Goal: Task Accomplishment & Management: Manage account settings

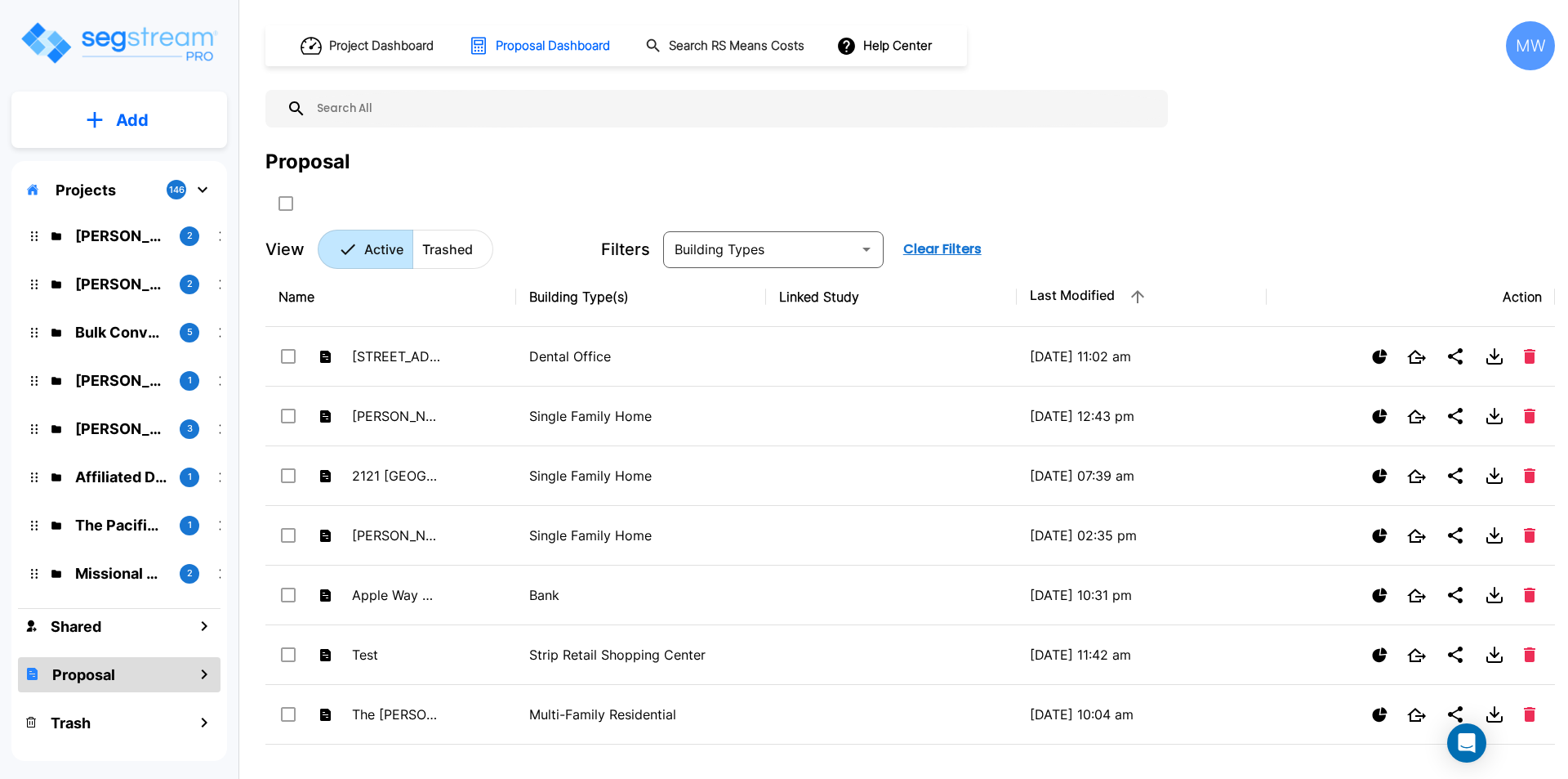
click at [479, 143] on div "Project Dashboard Proposal Dashboard Search RS Means Costs Help Center MW Propo…" at bounding box center [910, 144] width 1290 height 247
click at [115, 192] on div "Projects 146" at bounding box center [119, 190] width 203 height 31
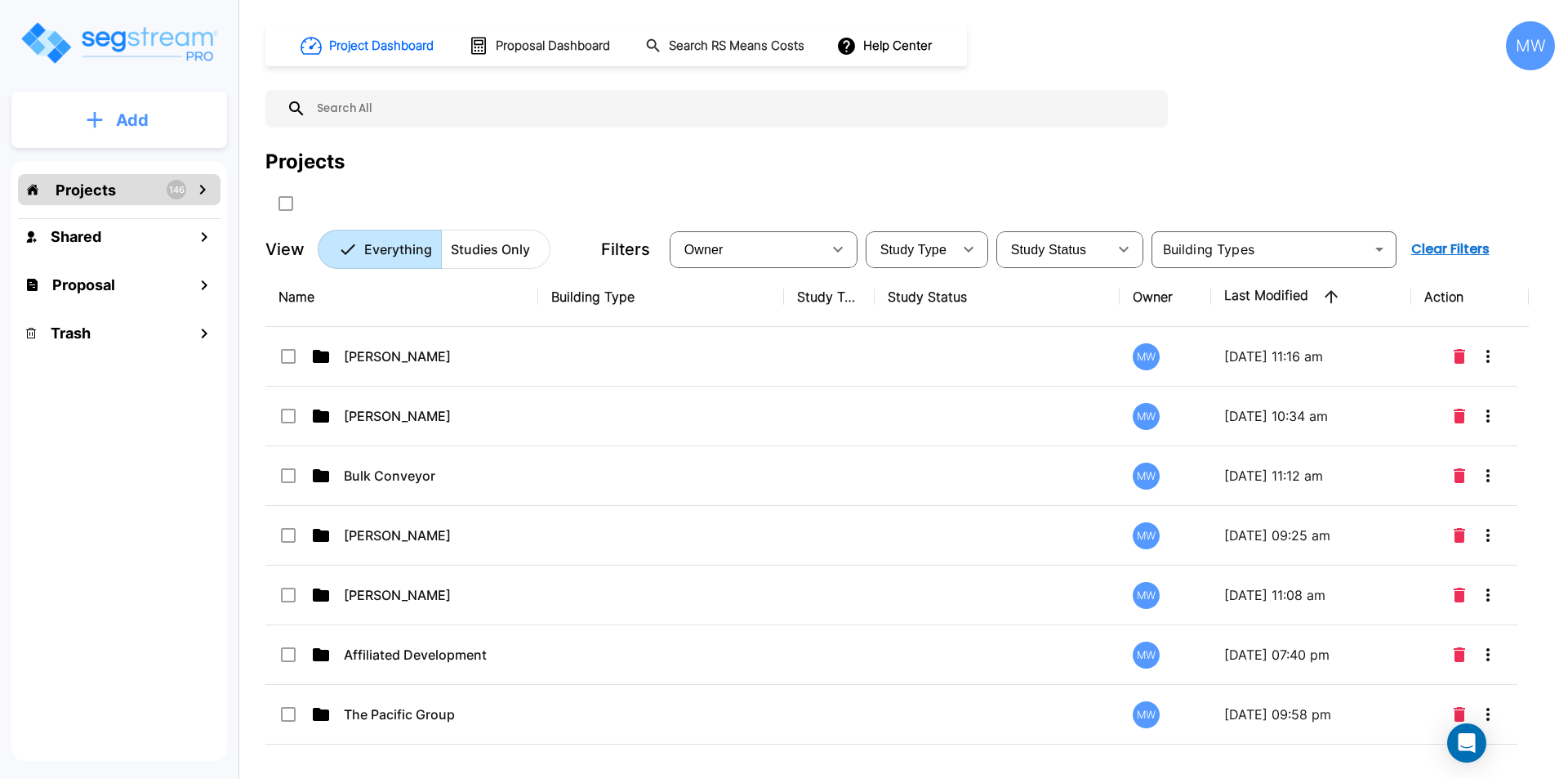
click at [115, 122] on button "Add" at bounding box center [119, 120] width 215 height 48
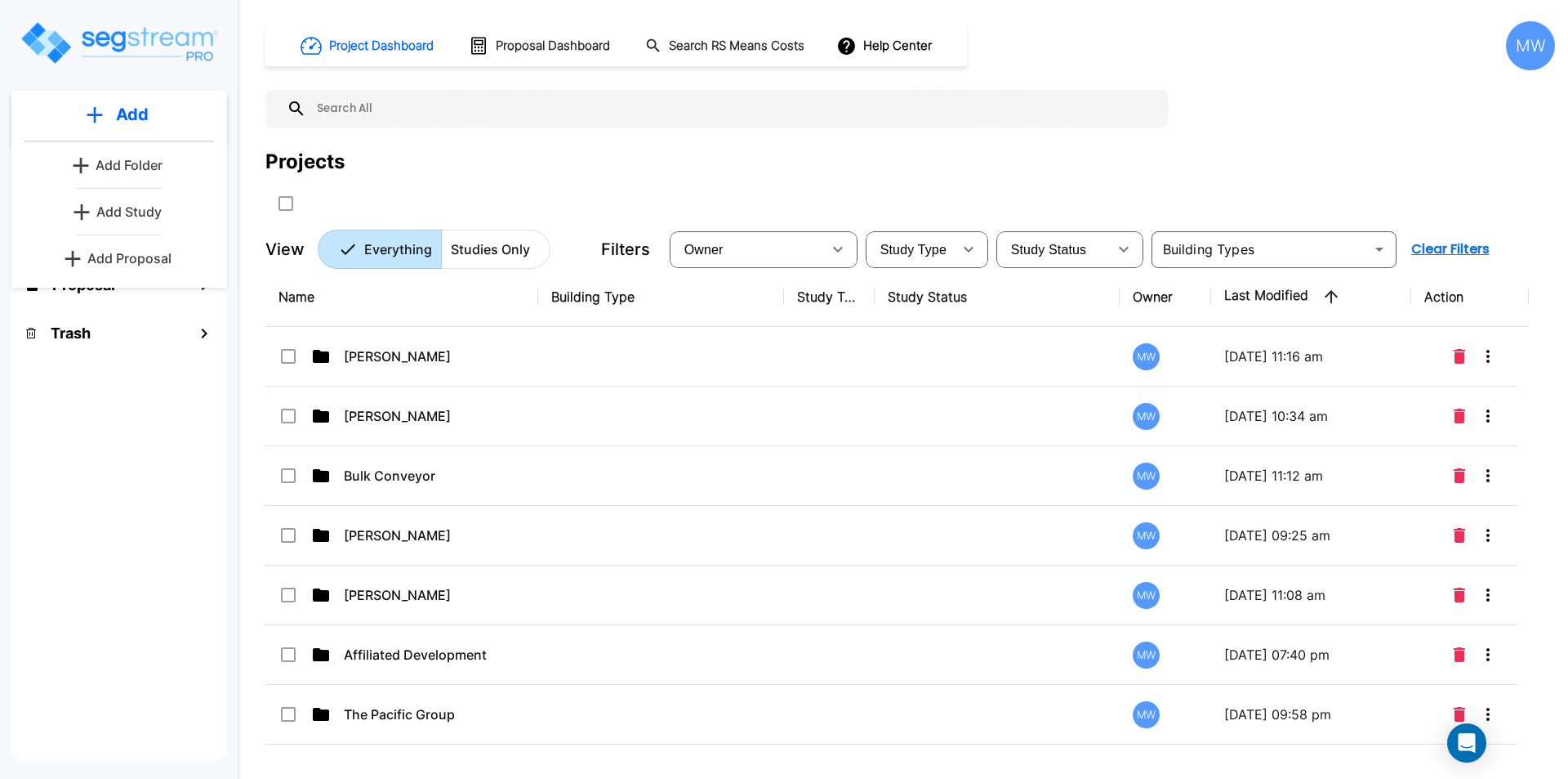
click at [119, 166] on p "Add Folder" at bounding box center [129, 164] width 67 height 19
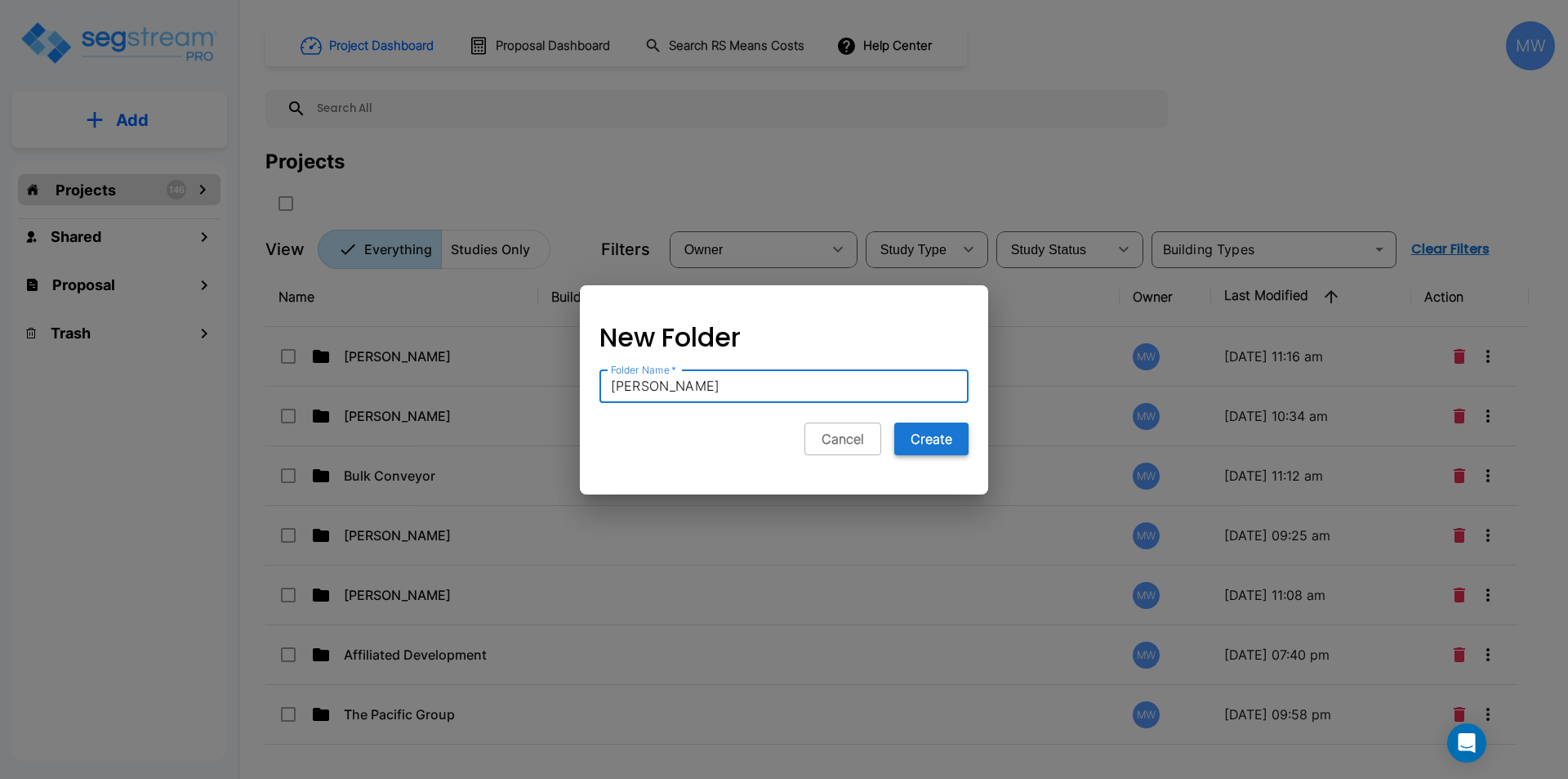
type input "Chris O'Neal"
click at [940, 444] on button "Create" at bounding box center [931, 439] width 75 height 33
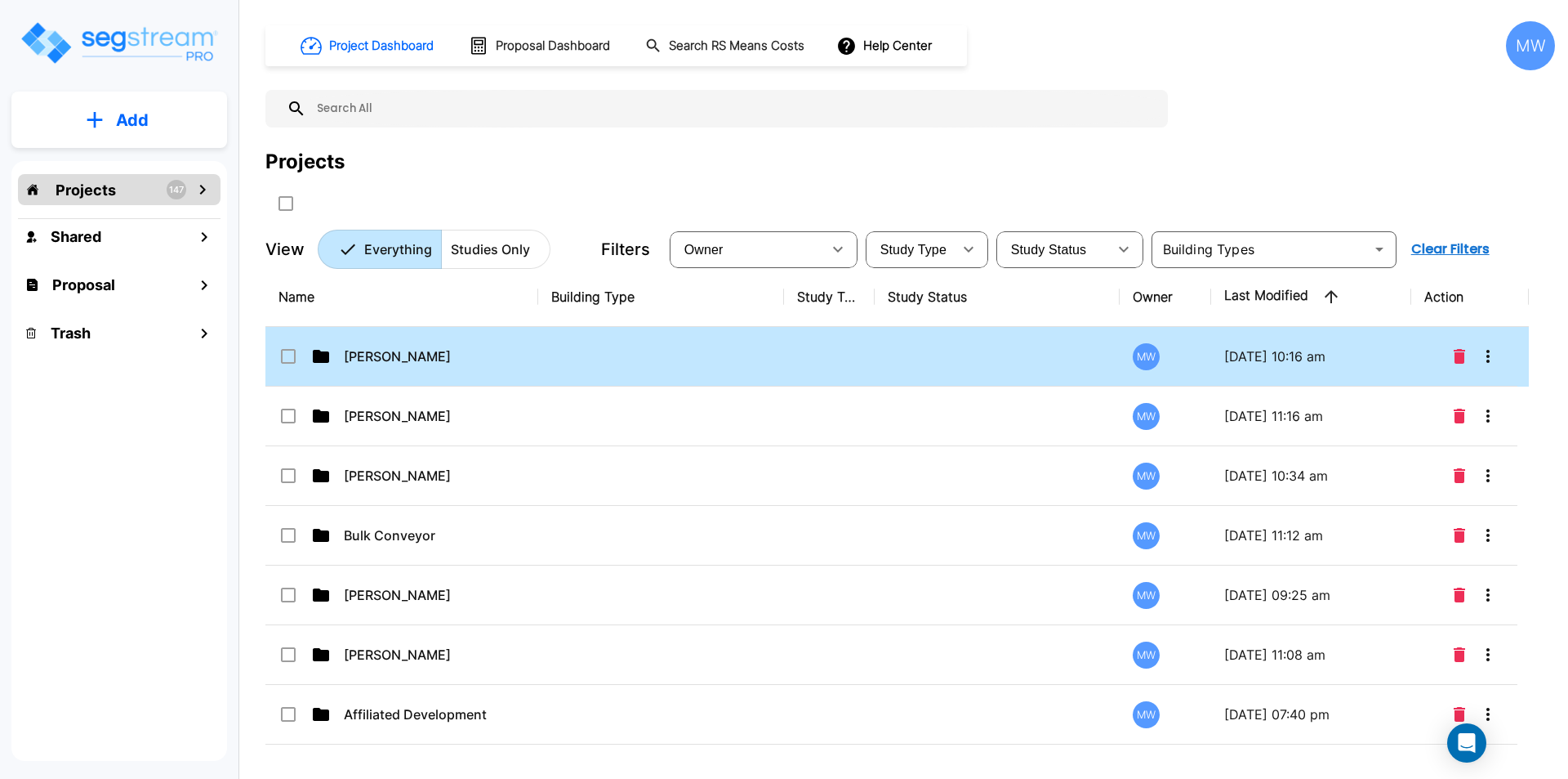
click at [570, 351] on td at bounding box center [660, 356] width 246 height 60
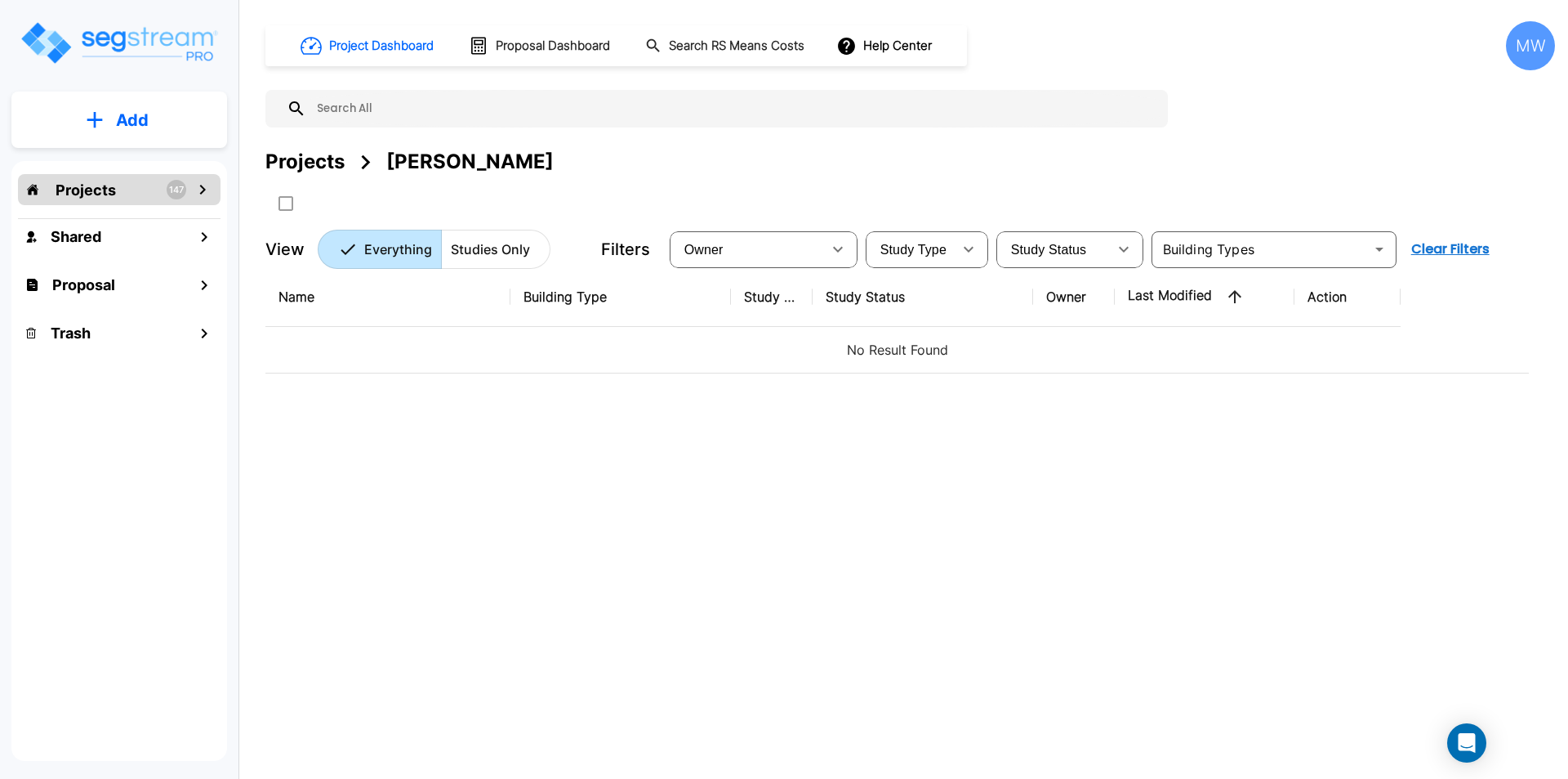
click at [125, 115] on p "Add" at bounding box center [132, 120] width 33 height 24
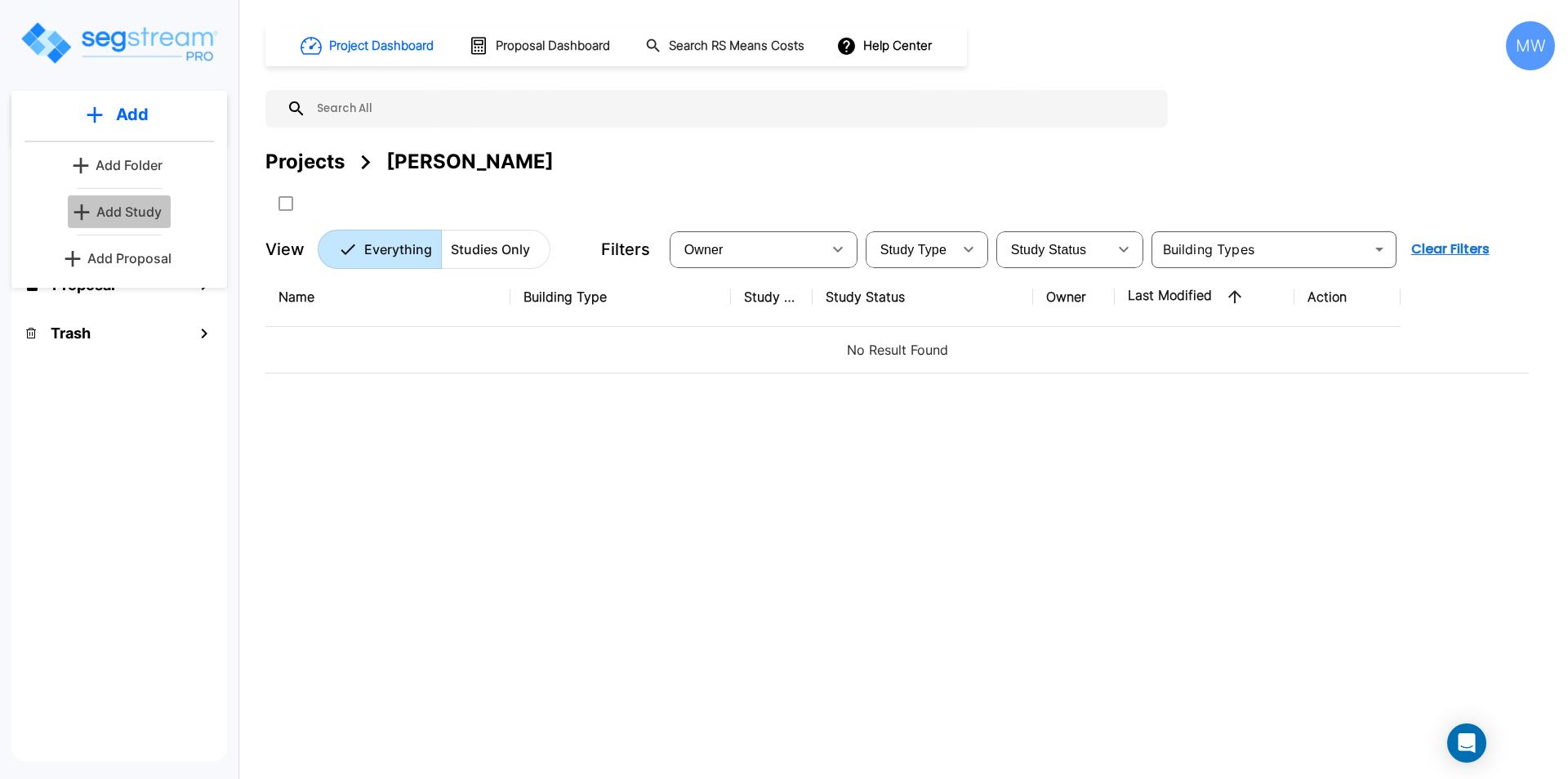
click at [122, 210] on p "Add Study" at bounding box center [129, 211] width 65 height 19
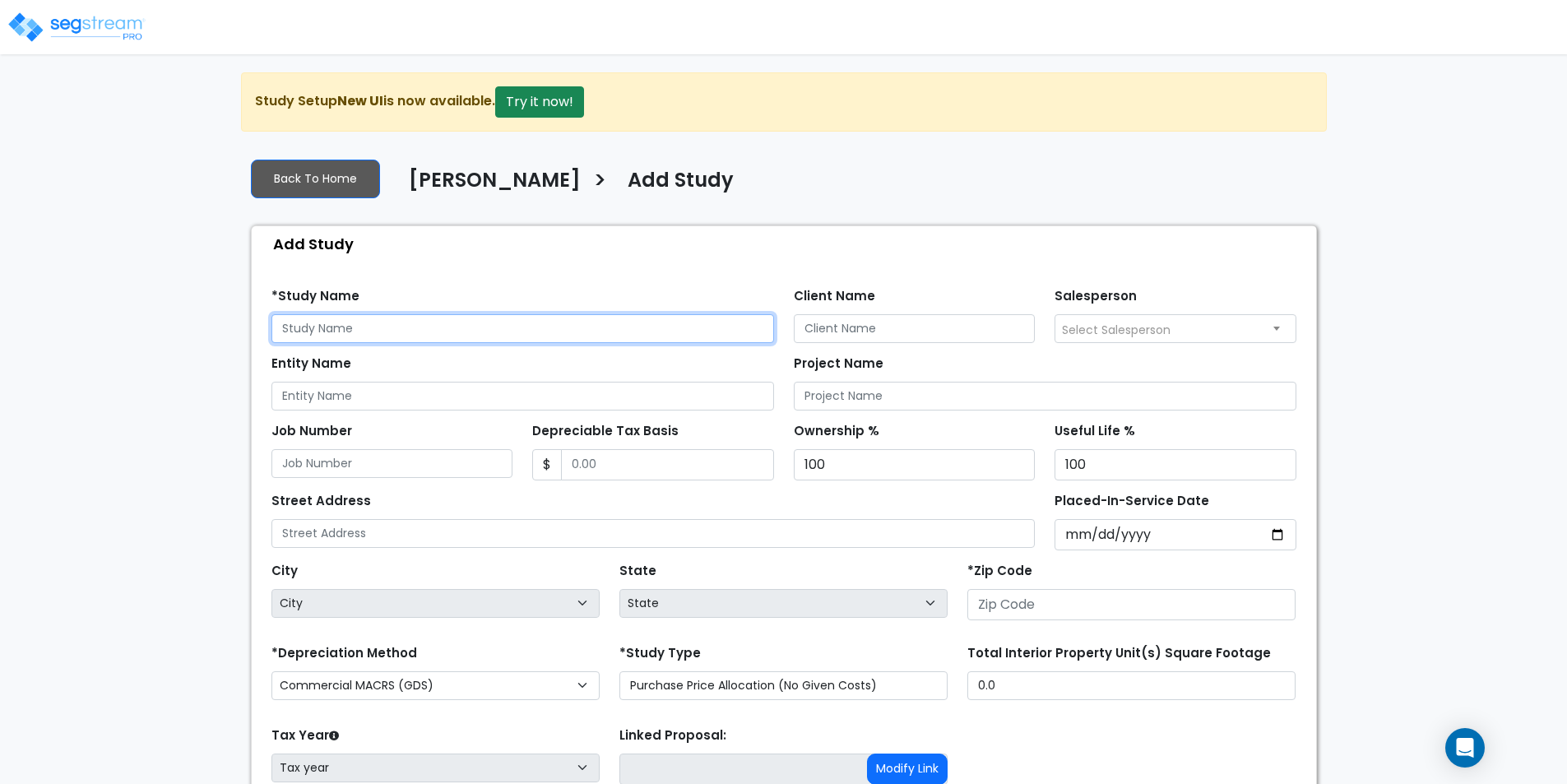
click at [346, 322] on input "text" at bounding box center [523, 328] width 502 height 29
type input "654 Coleman Blvd Unit B"
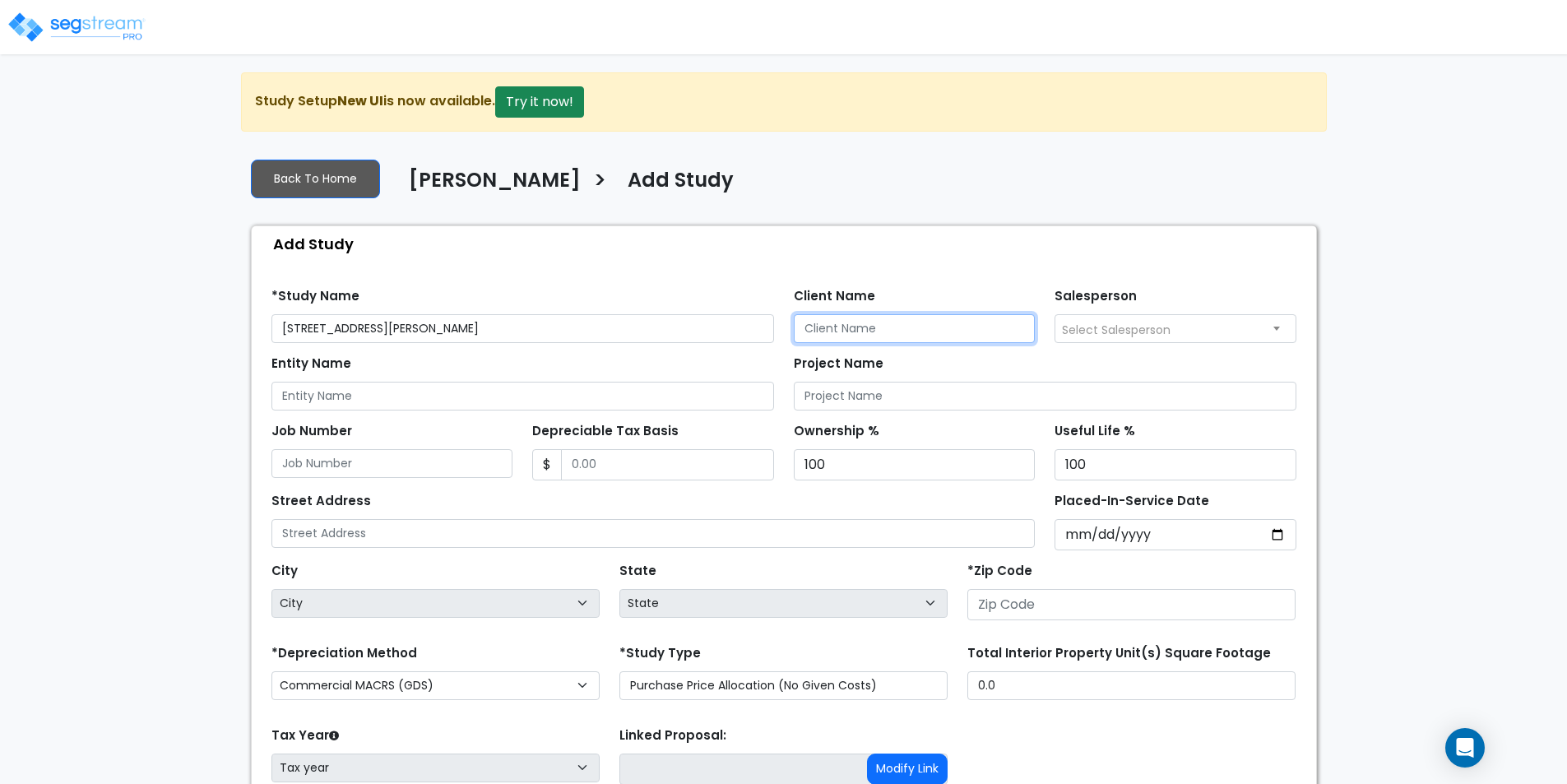
click at [878, 338] on input "Client Name" at bounding box center [914, 328] width 241 height 29
type input "Chris O'Neal"
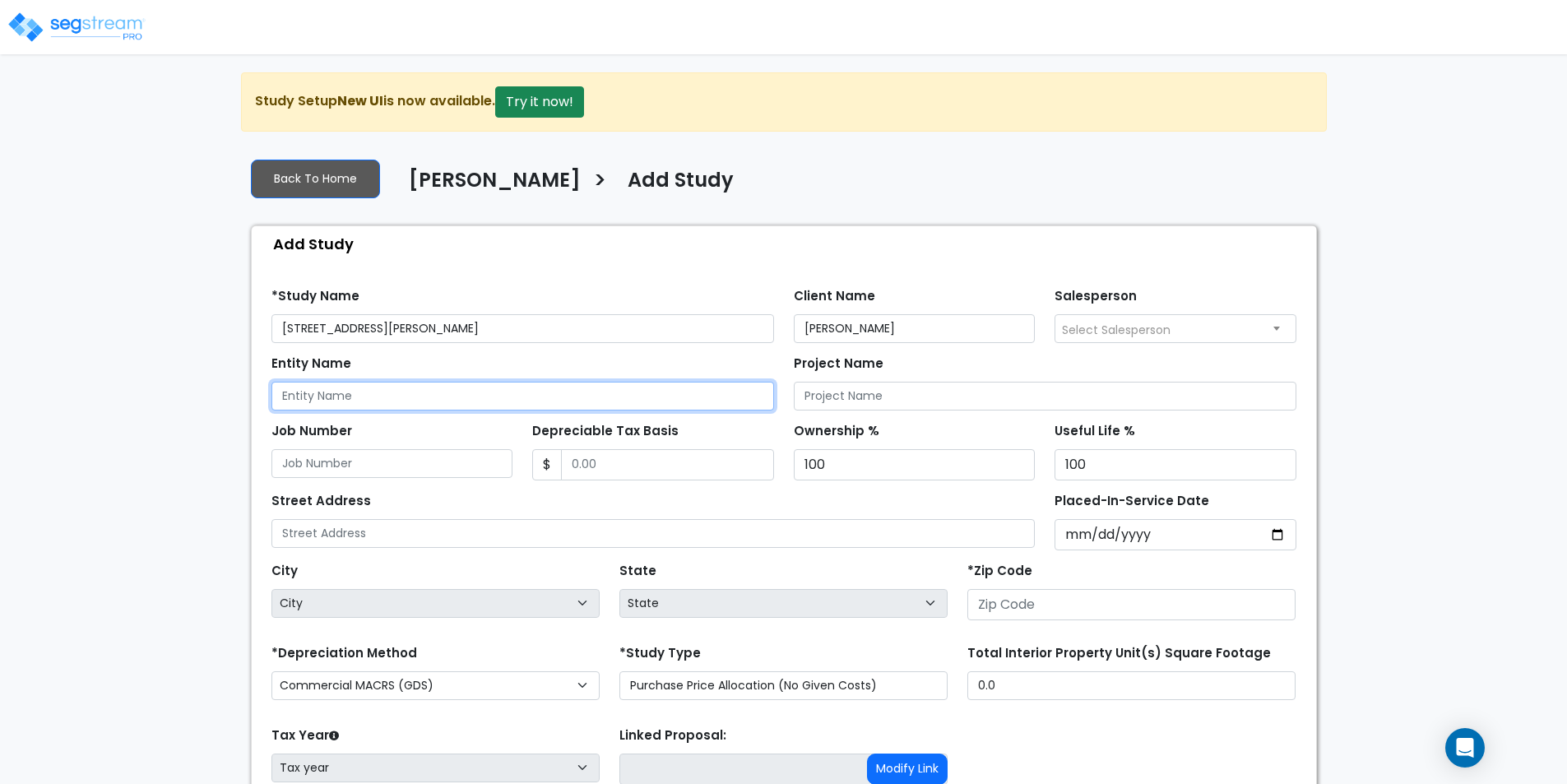
click at [315, 397] on input "Entity Name" at bounding box center [523, 396] width 502 height 29
type input "Moody & O'Neal"
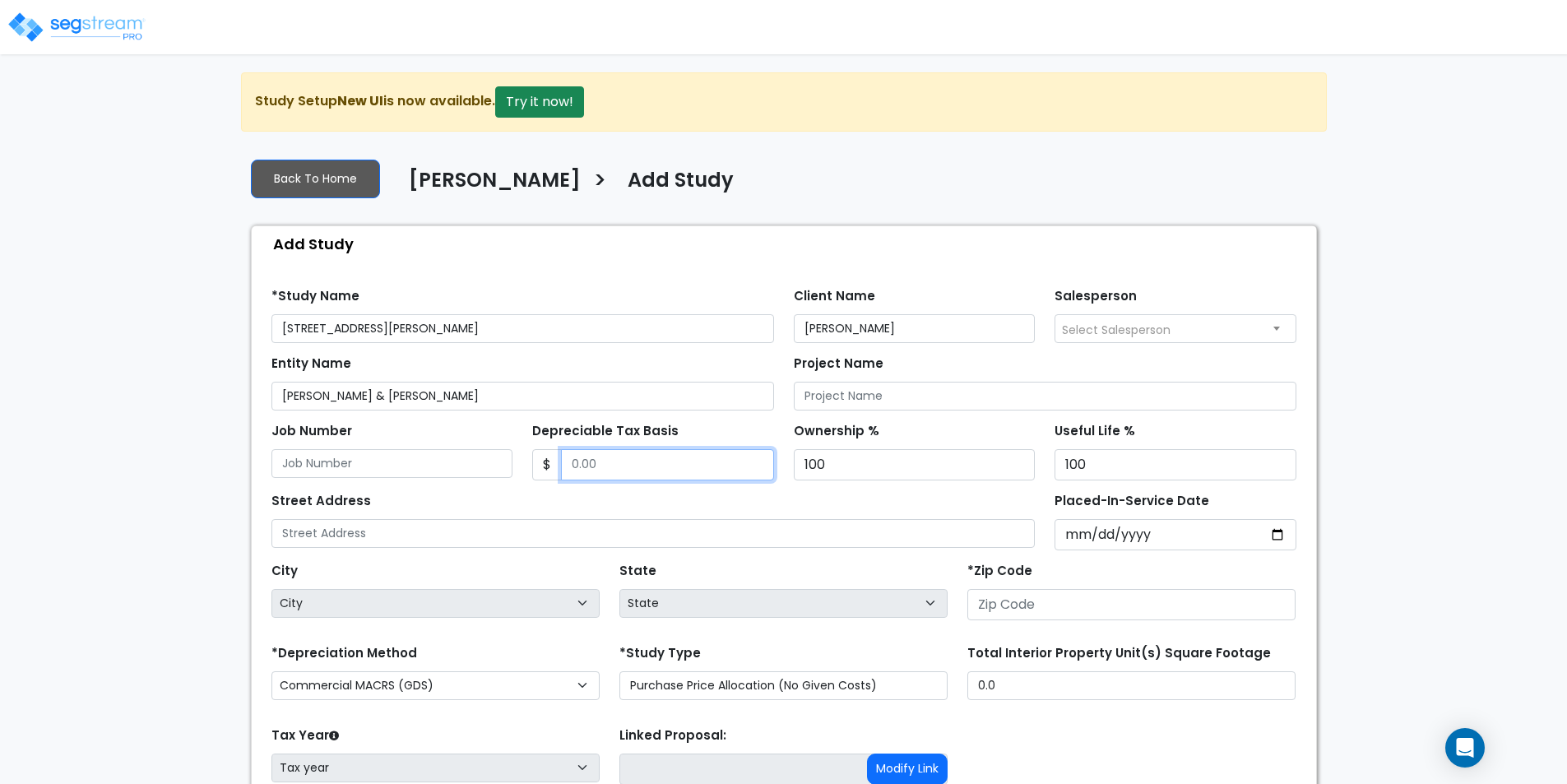
click at [621, 473] on input "Depreciable Tax Basis" at bounding box center [668, 464] width 213 height 31
click at [615, 458] on input "Depreciable Tax Basis" at bounding box center [668, 464] width 213 height 31
type input "1,485,000"
click at [775, 484] on div "Street Address Placed-In-Service Date *Purchase Date" at bounding box center [784, 515] width 1045 height 70
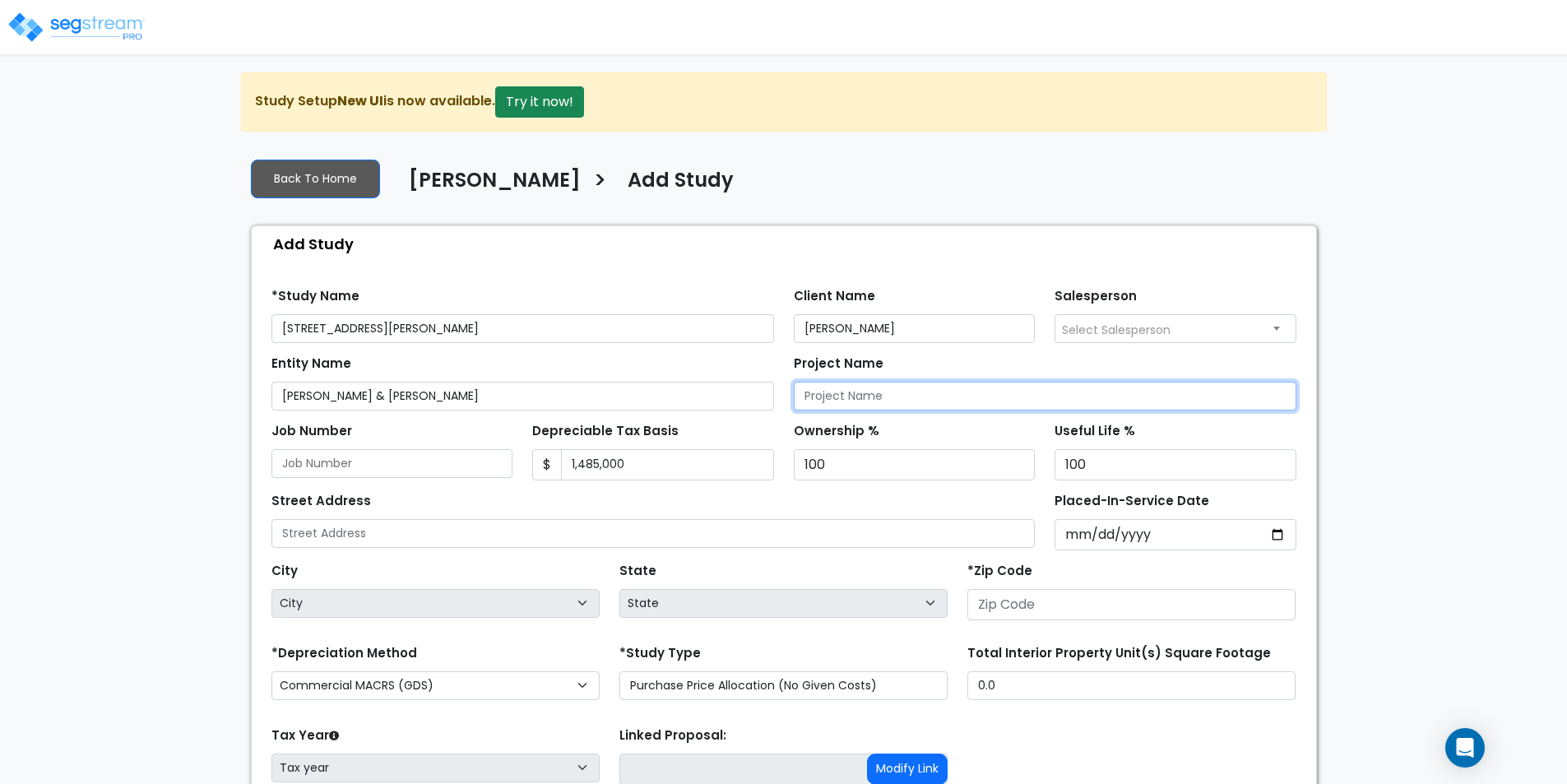
click at [884, 394] on input "Project Name" at bounding box center [1044, 396] width 502 height 29
type input "654 Coleman Blvd Cost Segregation Study"
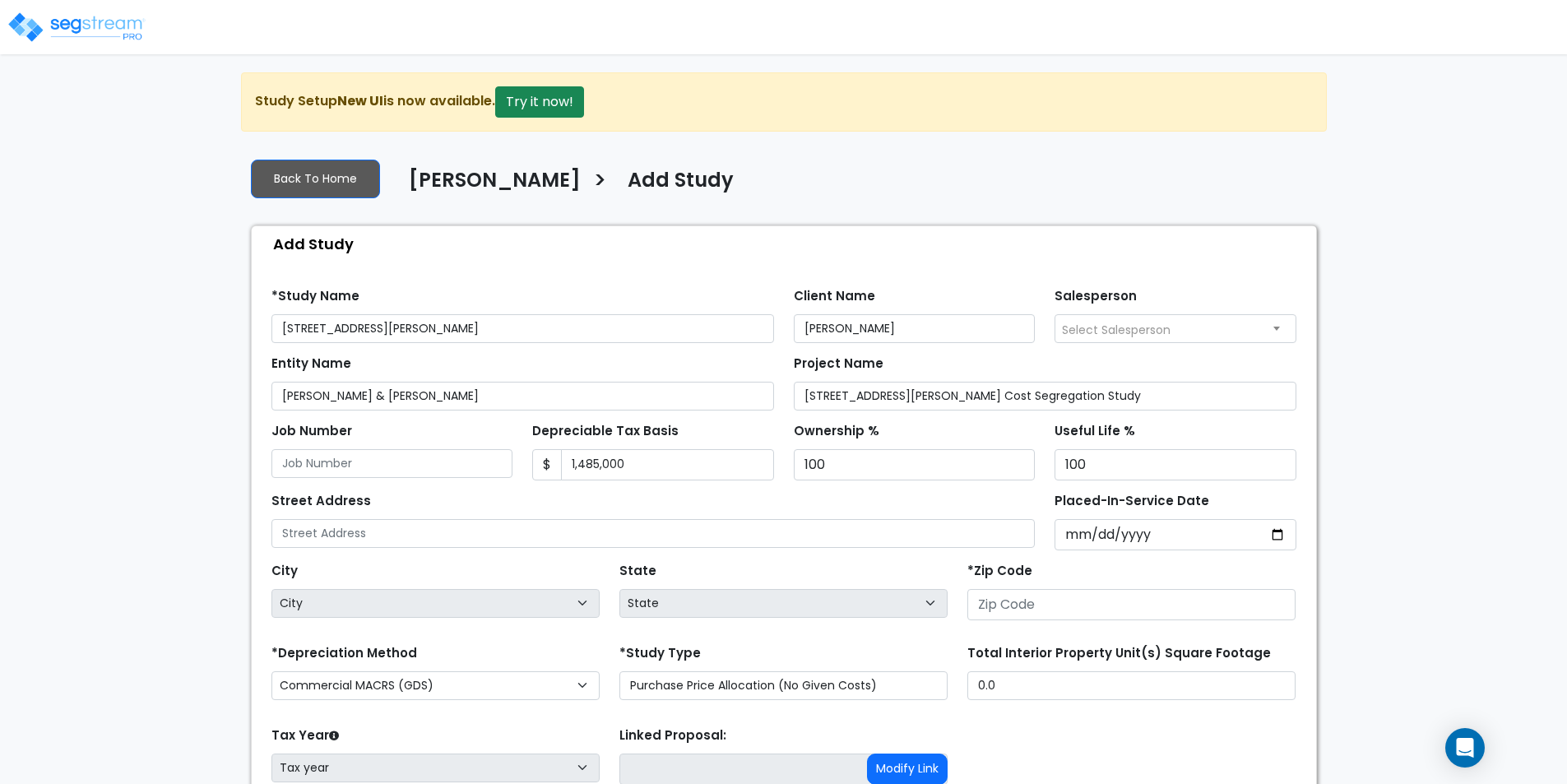
click at [805, 498] on div "Street Address" at bounding box center [653, 518] width 764 height 59
click at [1282, 531] on input "Placed-In-Service Date" at bounding box center [1175, 534] width 241 height 31
click at [1277, 532] on input "Placed-In-Service Date" at bounding box center [1175, 534] width 241 height 31
type input "2025-02-26"
select select "2025"
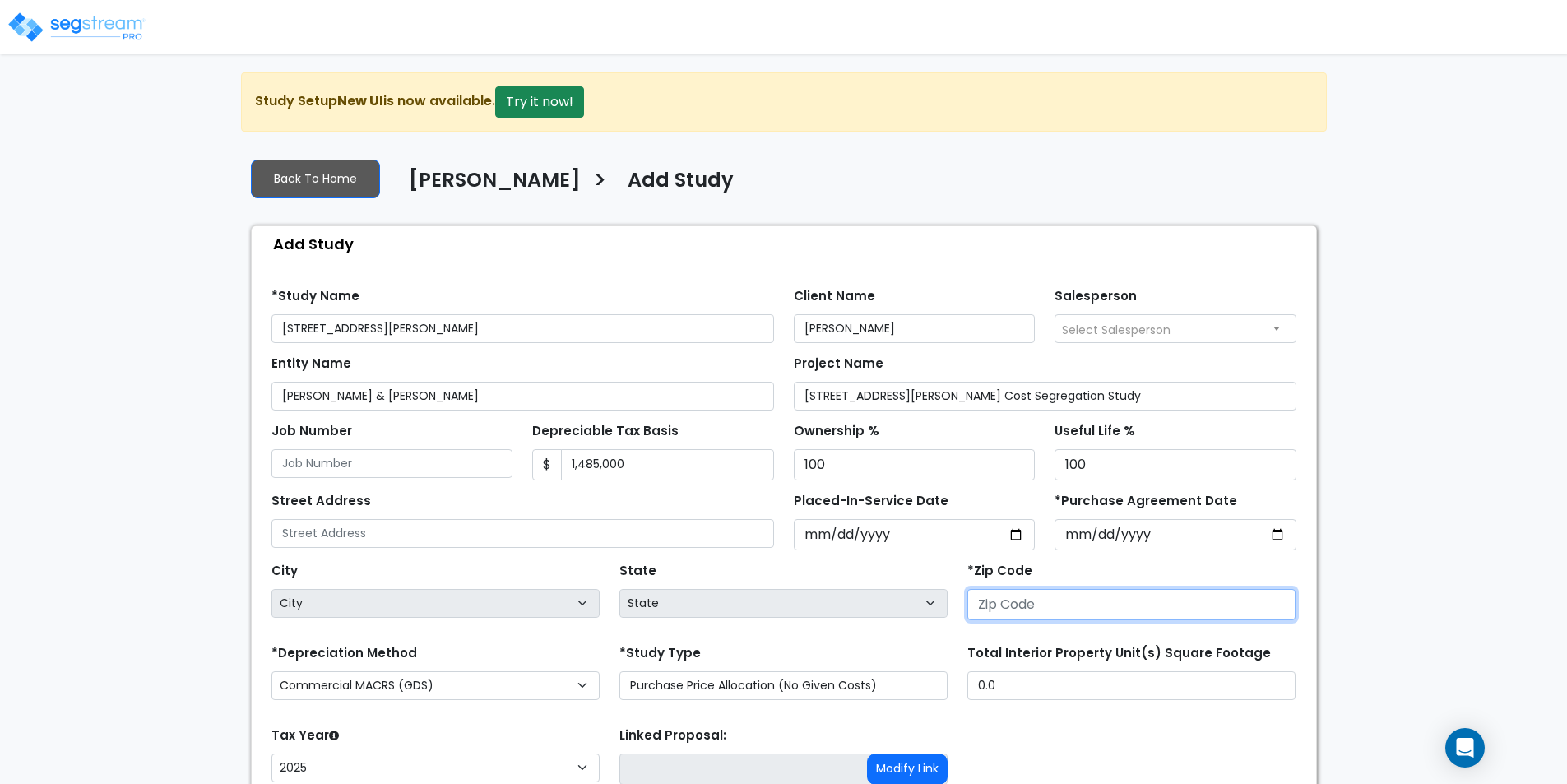
click at [1026, 597] on input "number" at bounding box center [1131, 604] width 328 height 31
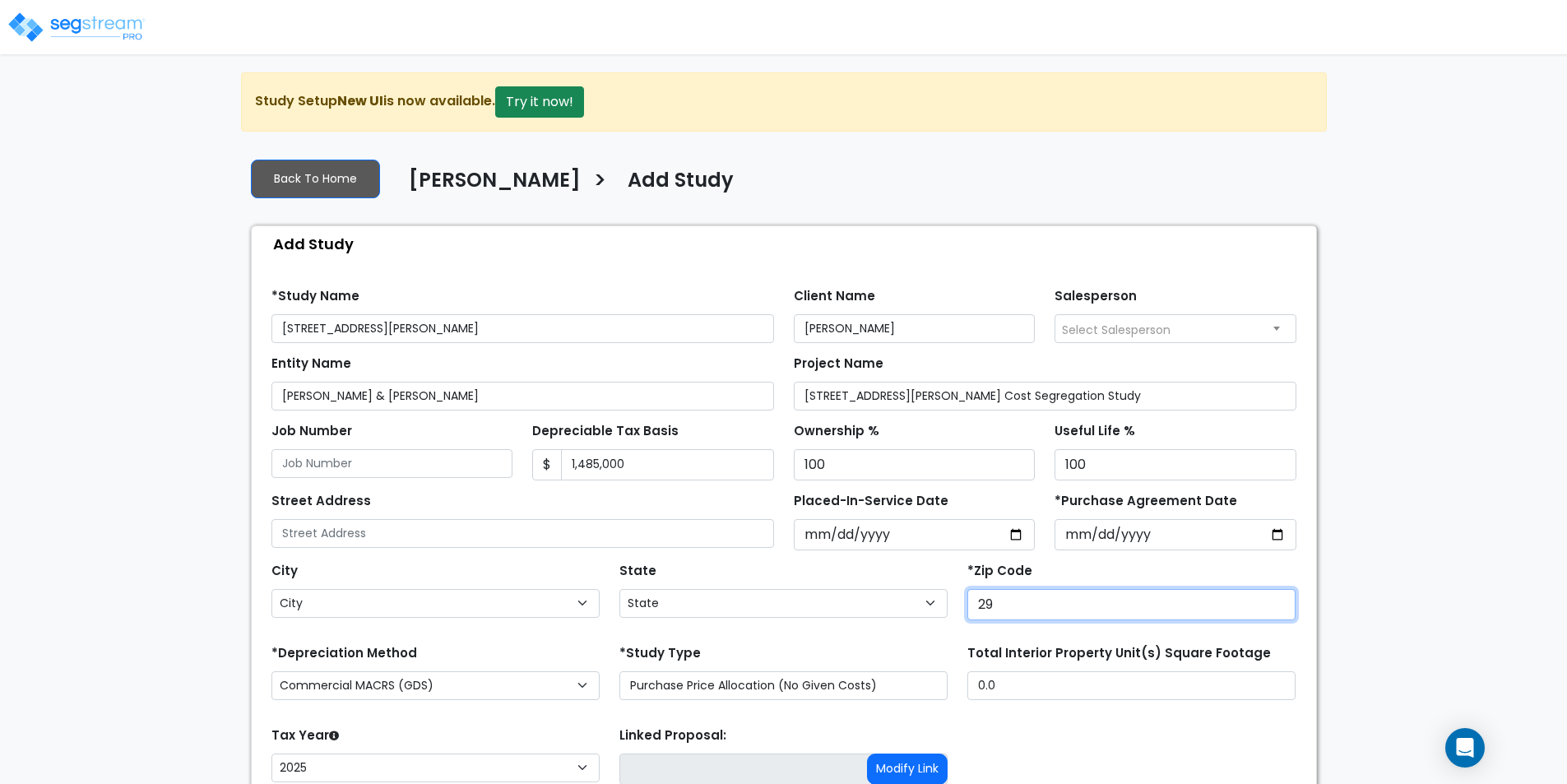
type input "294"
select select "SC"
type input "29464"
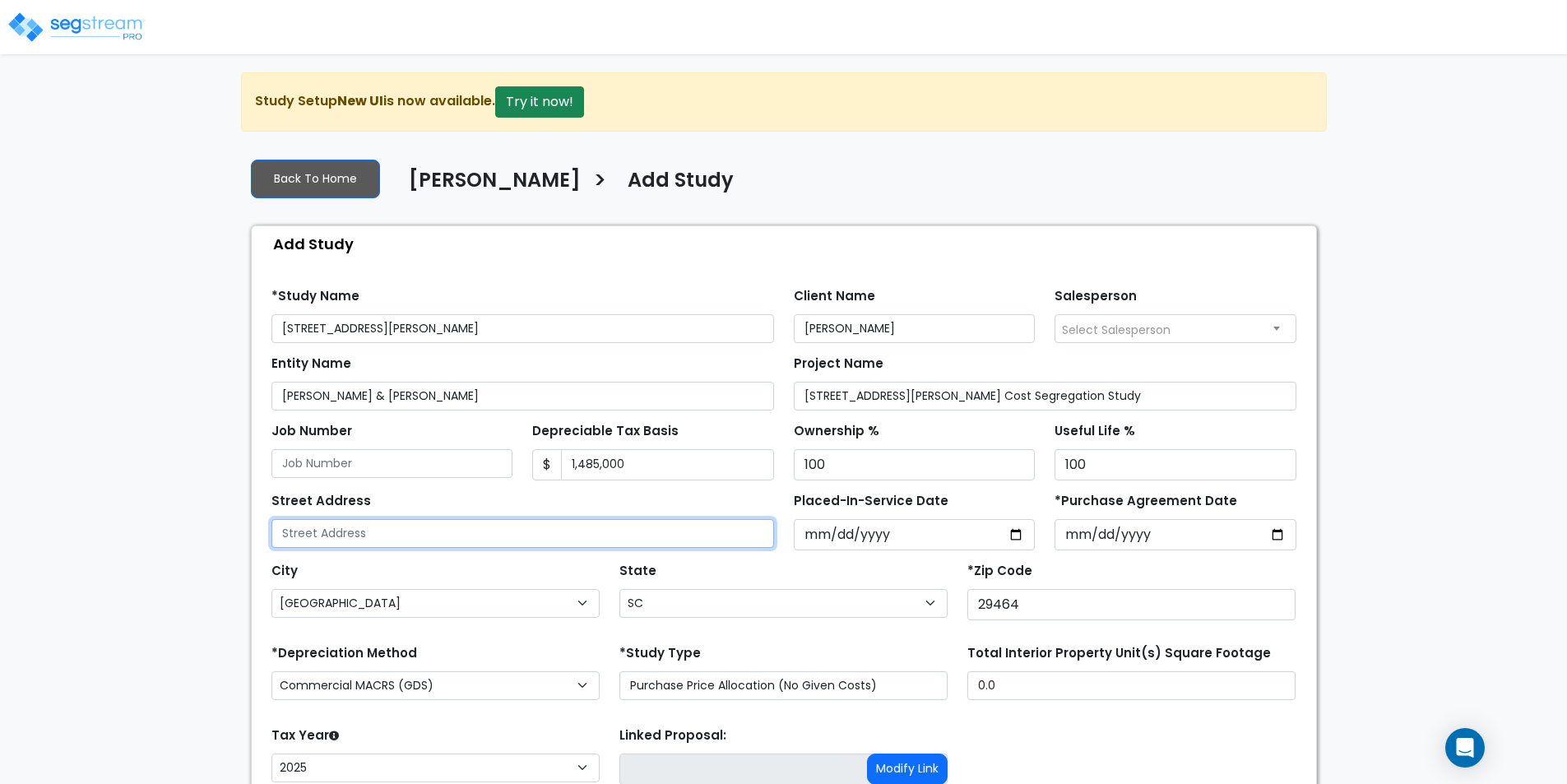
click at [681, 533] on input "text" at bounding box center [523, 533] width 502 height 29
type input "654 Coleman Blvd"
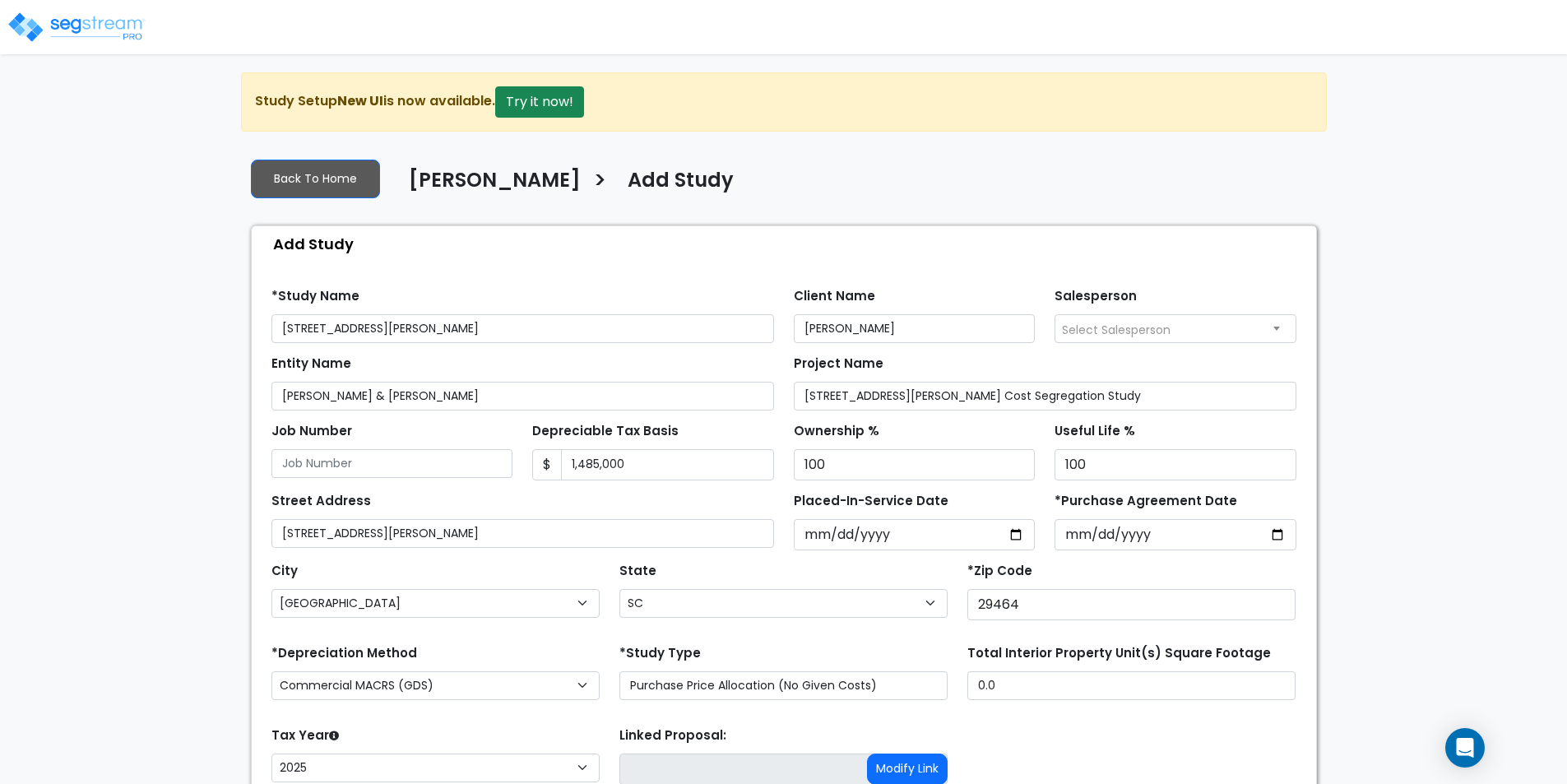
click at [540, 564] on div "City City Abbeville Adams Run Aiken Alcolu Allendale Anderson Andrews Arcadia A…" at bounding box center [436, 588] width 328 height 59
click at [1277, 533] on input "*Purchase Agreement Date" at bounding box center [1175, 534] width 241 height 31
type input "2025-02-26"
click at [1110, 571] on div "*Zip Code 29464" at bounding box center [1131, 589] width 328 height 62
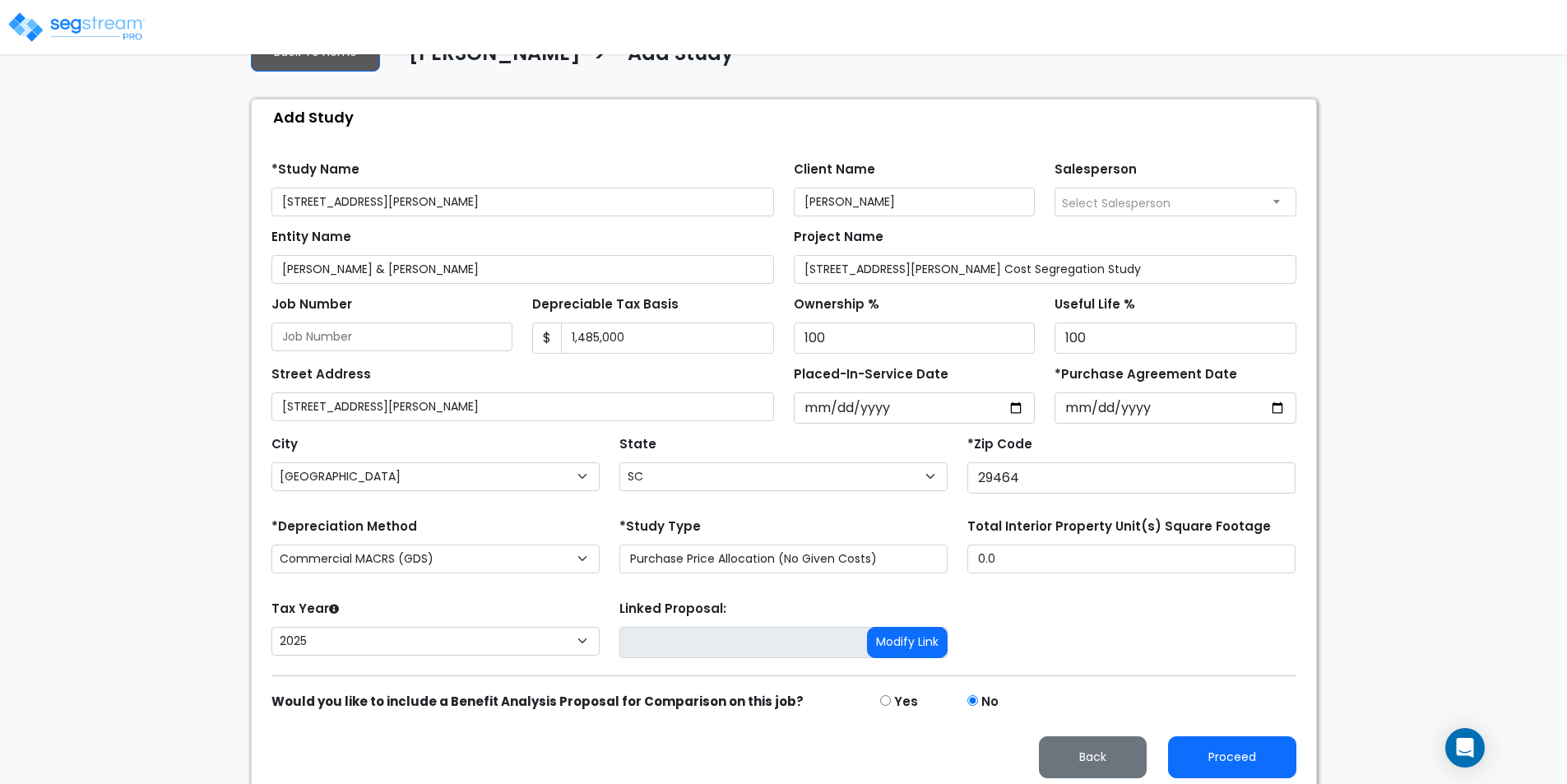
scroll to position [135, 0]
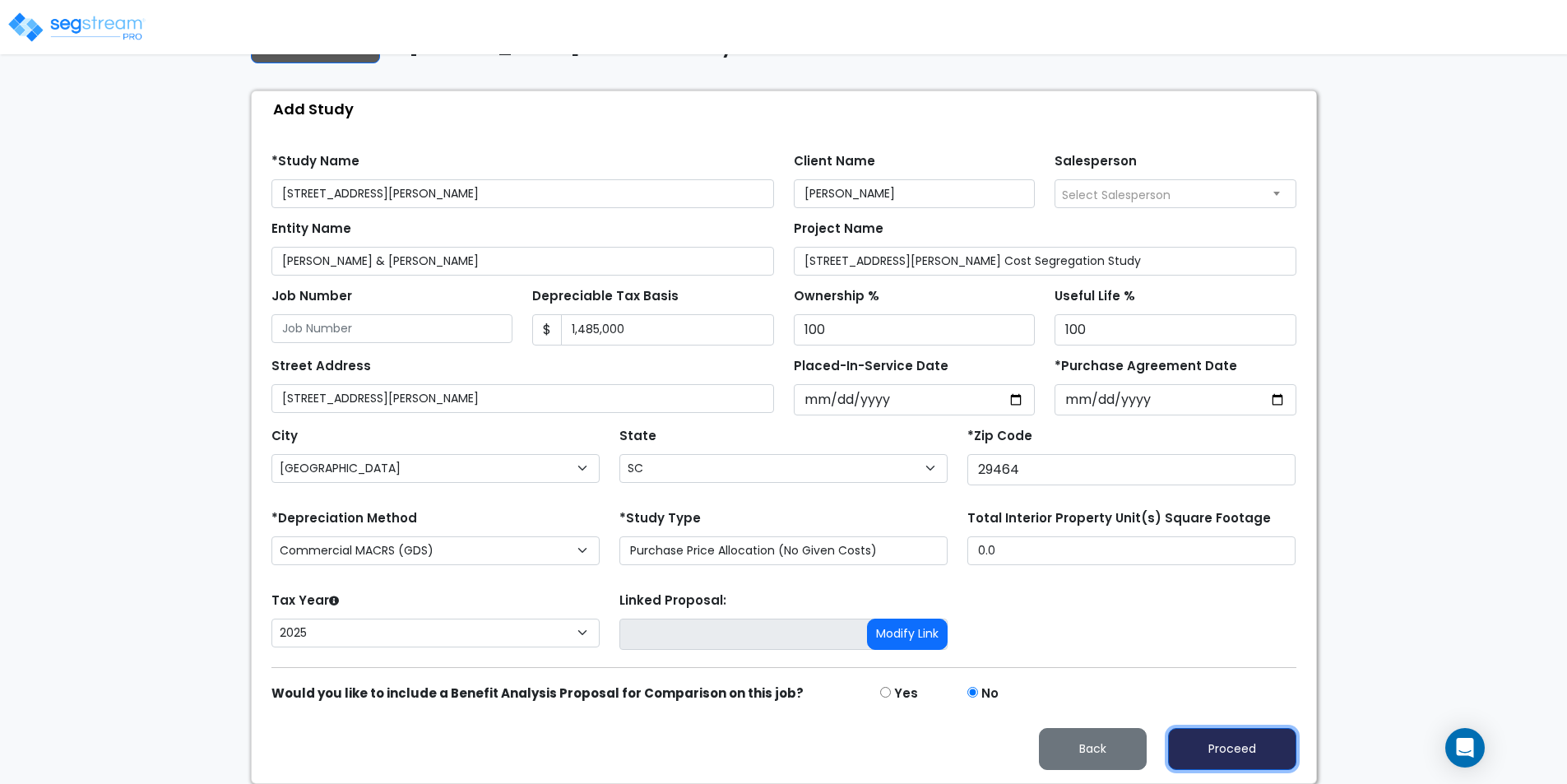
click at [1235, 742] on button "Proceed" at bounding box center [1233, 749] width 128 height 42
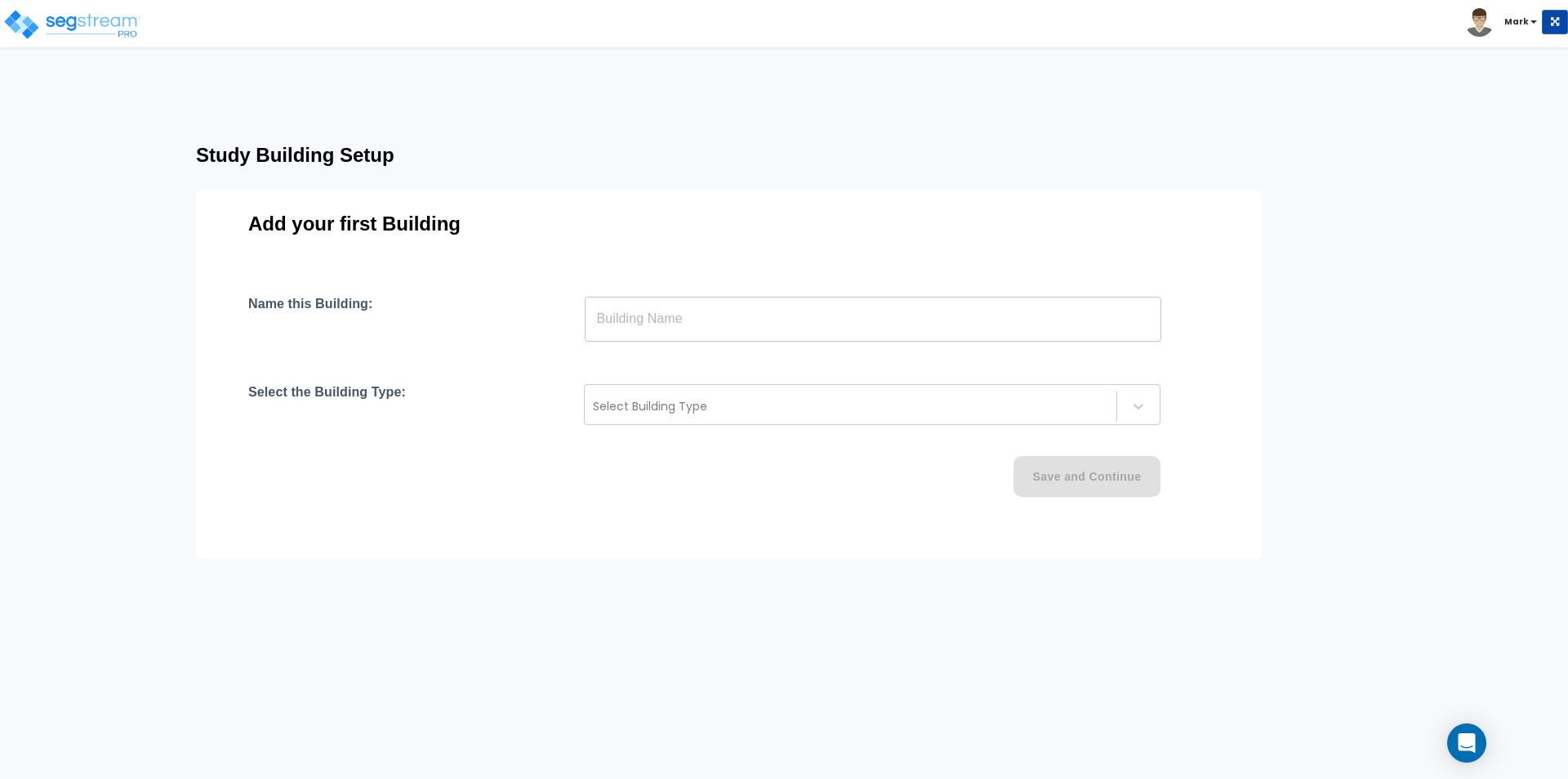
click at [671, 301] on input "text" at bounding box center [873, 319] width 577 height 46
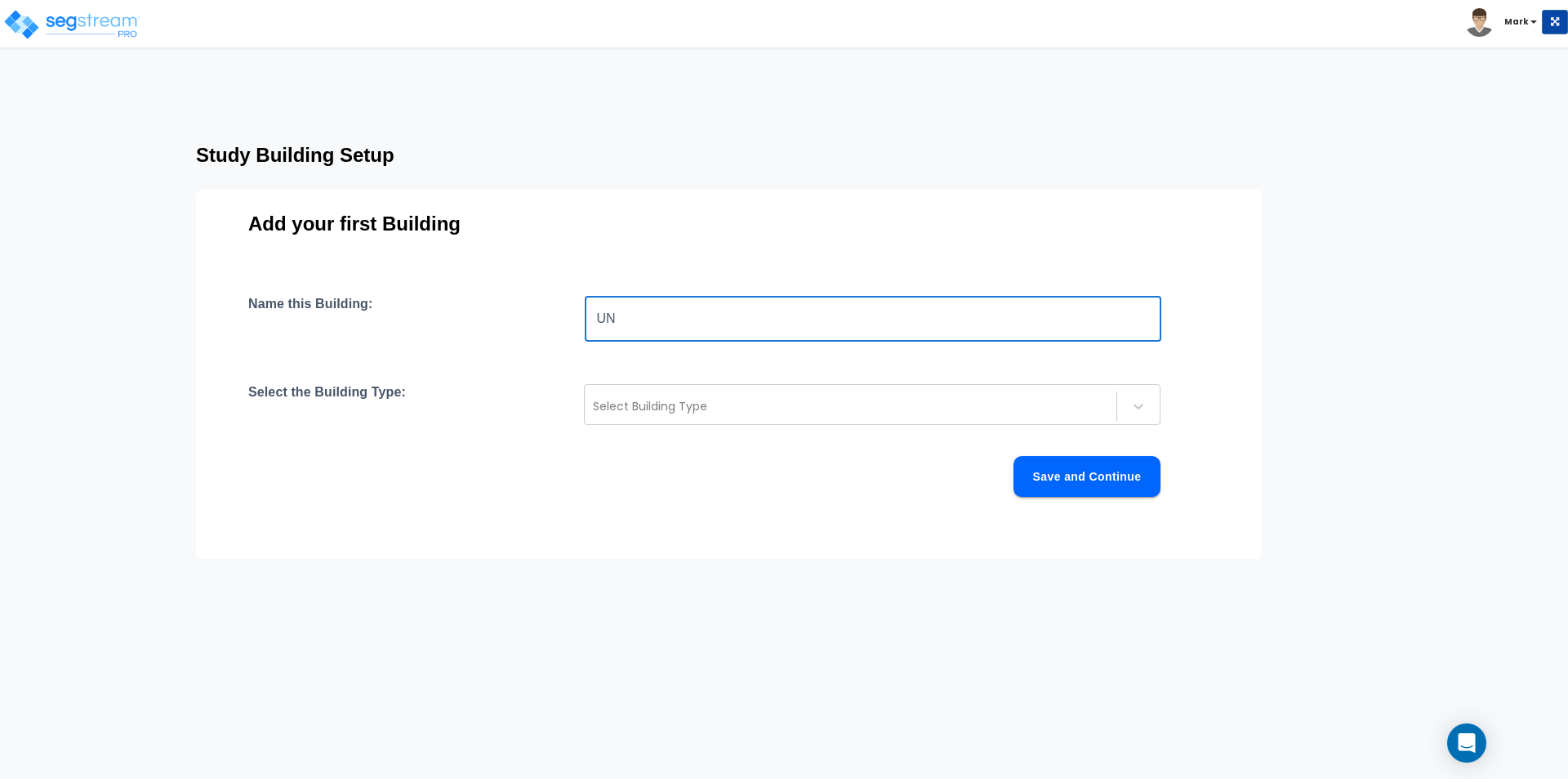
type input "U"
type input "Unit B"
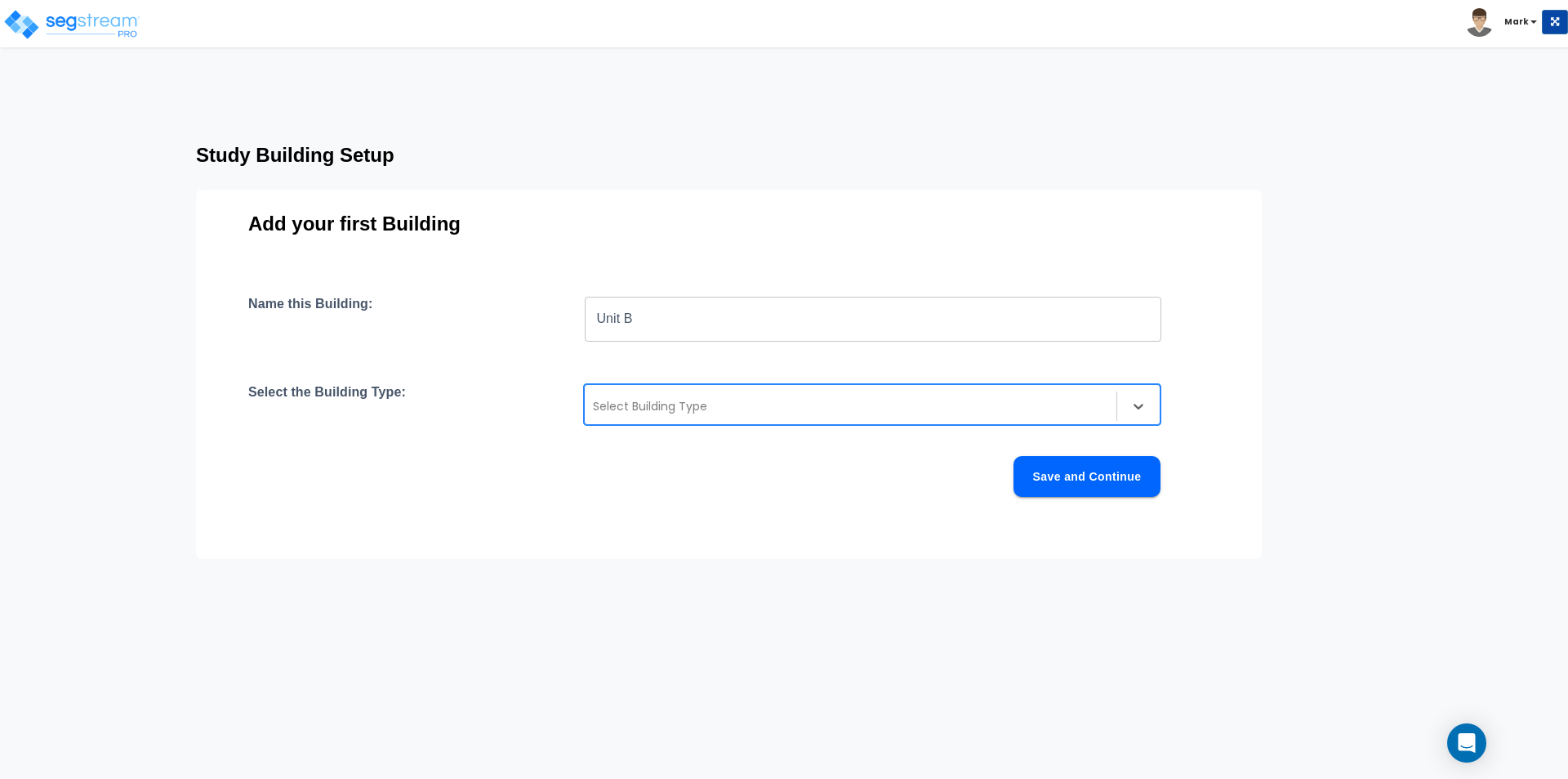
click at [655, 399] on div at bounding box center [850, 406] width 515 height 19
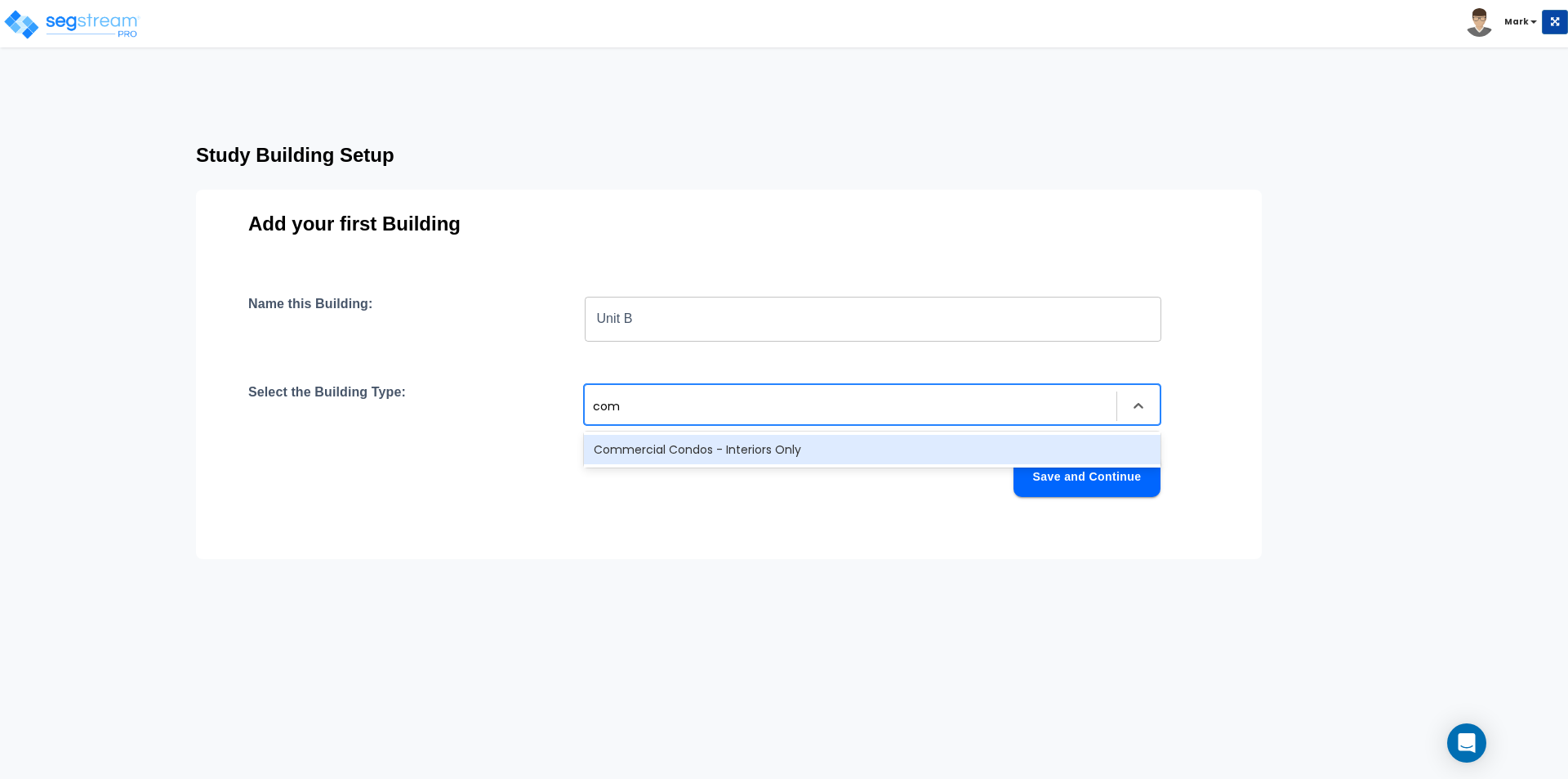
type input "comm"
click at [712, 454] on div "Commercial Condos - Interiors Only" at bounding box center [872, 449] width 577 height 29
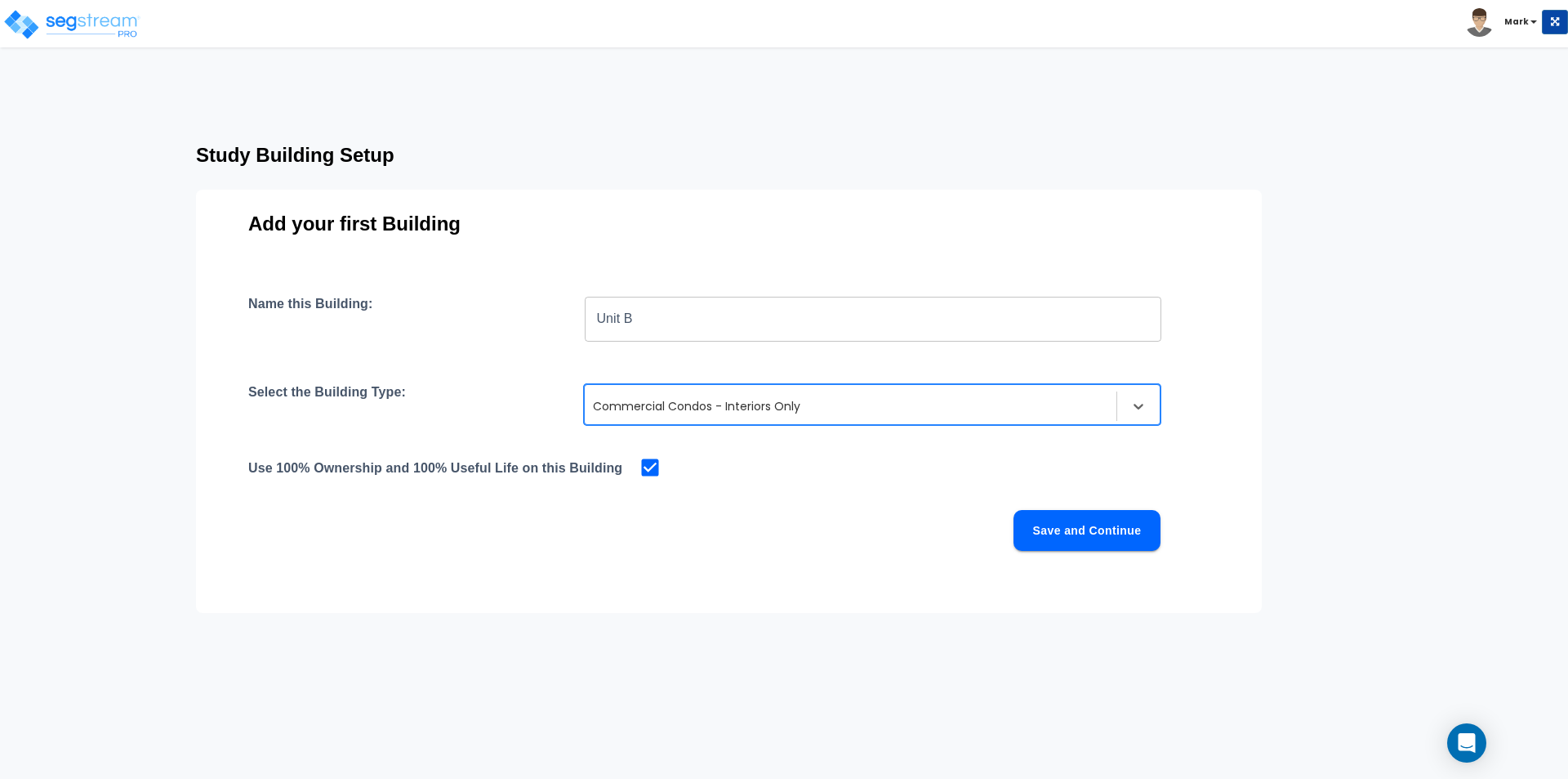
click at [1142, 512] on button "Save and Continue" at bounding box center [1086, 530] width 147 height 41
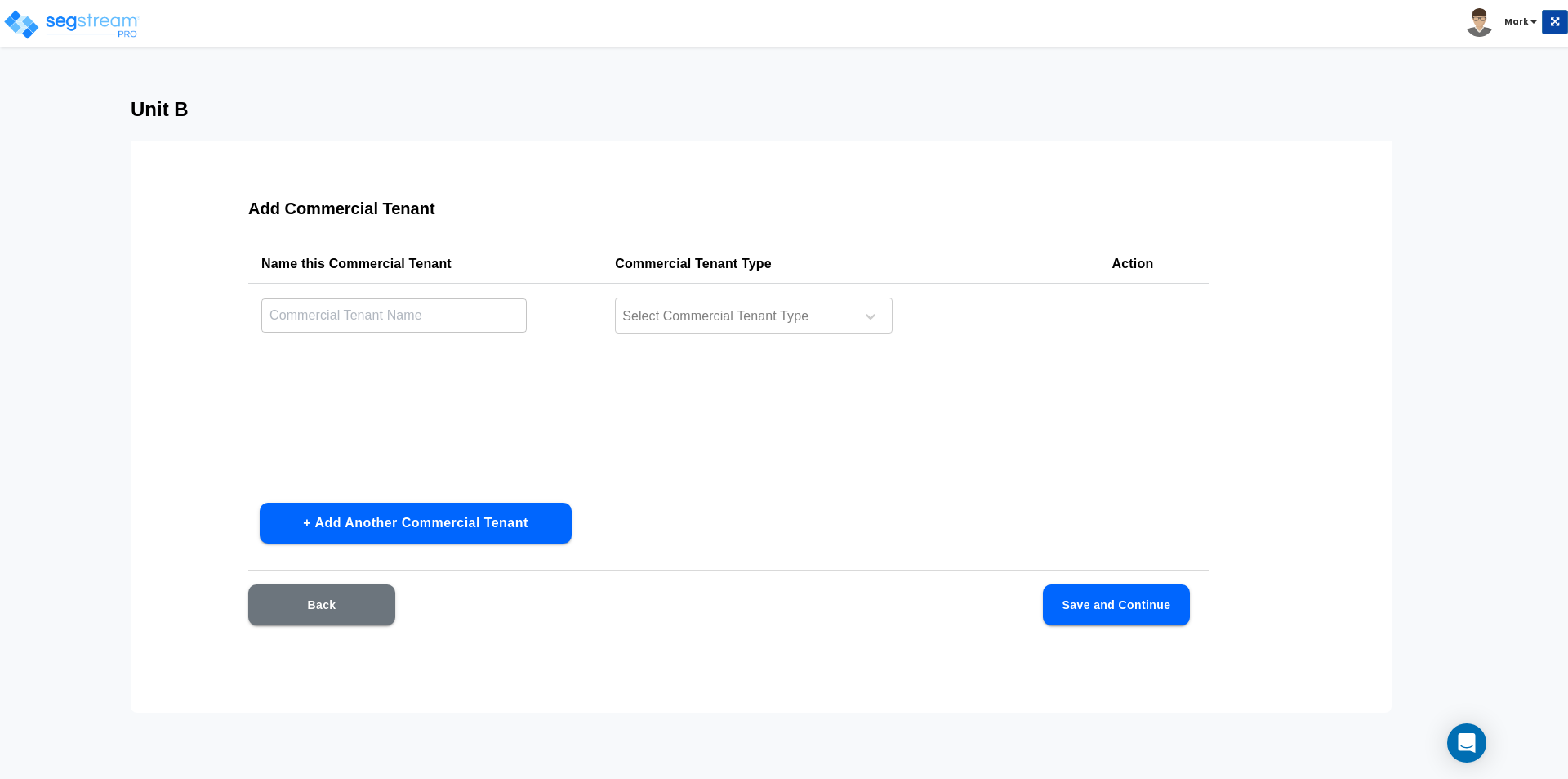
click at [412, 320] on input "text" at bounding box center [394, 315] width 266 height 35
type input "[PERSON_NAME] & [PERSON_NAME]"
click at [686, 316] on div at bounding box center [732, 316] width 224 height 22
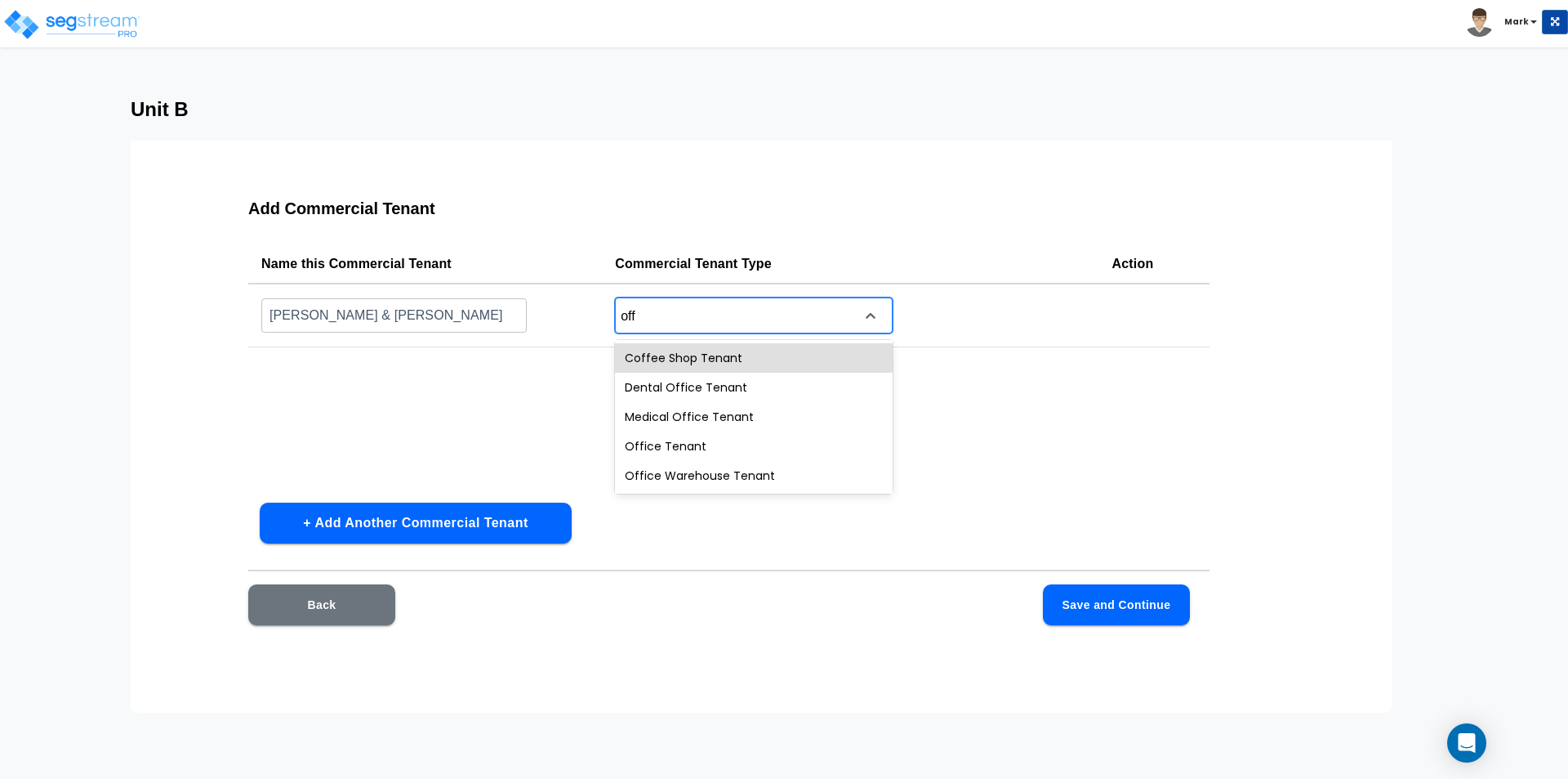
type input "offi"
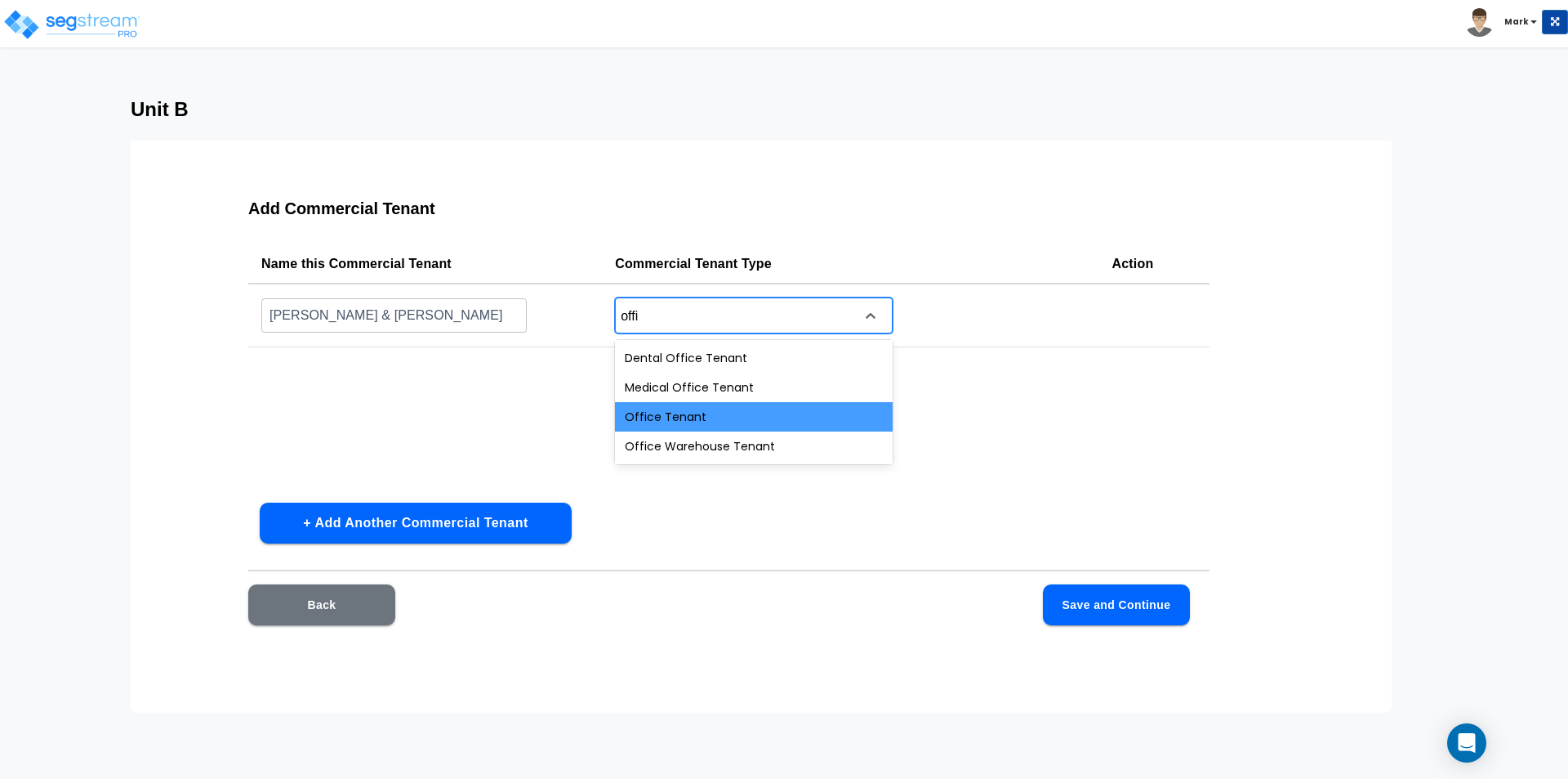
click at [724, 420] on div "Office Tenant" at bounding box center [753, 416] width 277 height 29
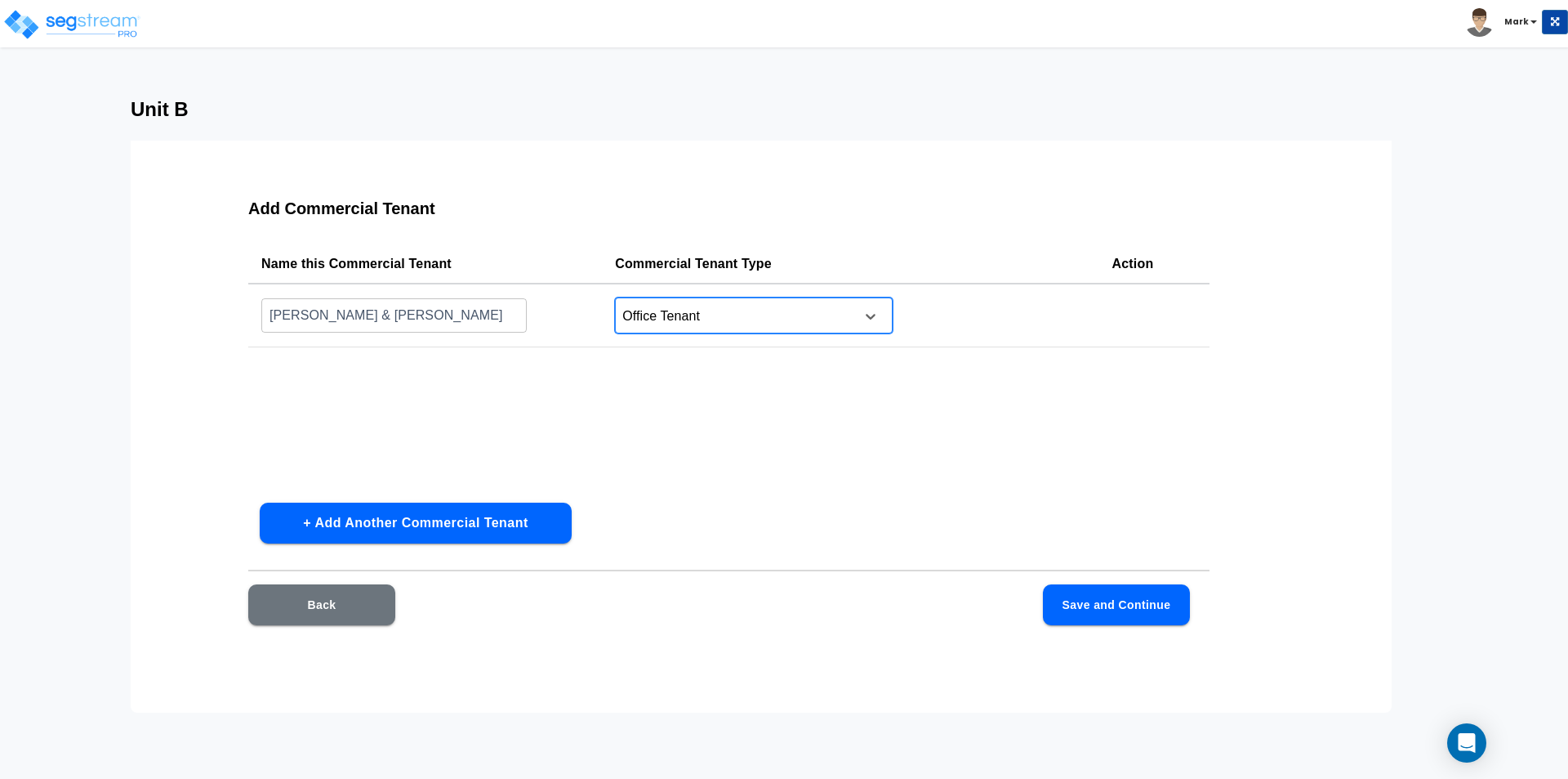
click at [769, 446] on div "Name this Commercial Tenant Commercial Tenant Type Action [PERSON_NAME] & [PERS…" at bounding box center [728, 366] width 961 height 245
click at [1082, 594] on button "Save and Continue" at bounding box center [1115, 605] width 147 height 41
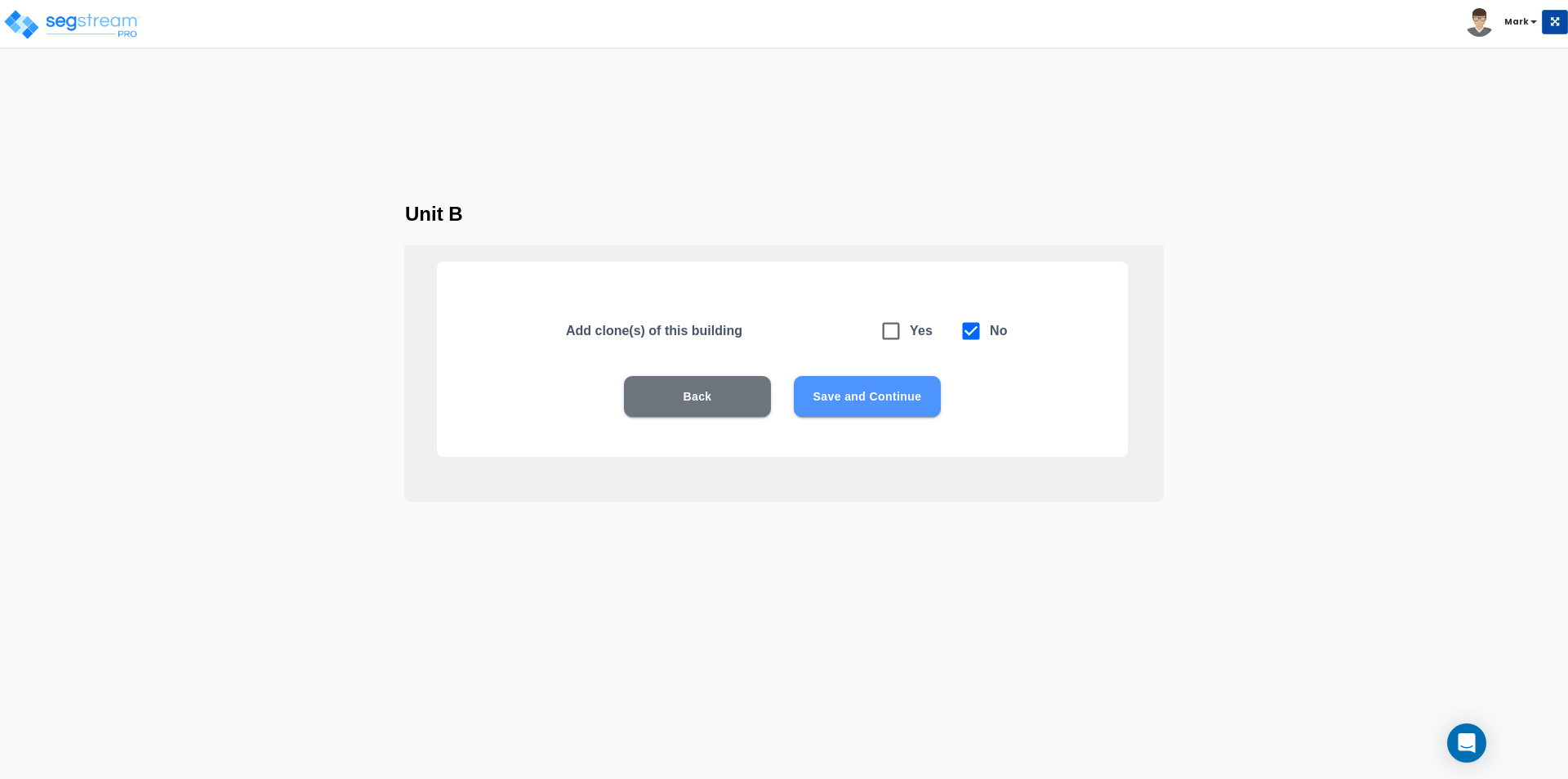
click at [893, 399] on button "Save and Continue" at bounding box center [867, 396] width 147 height 41
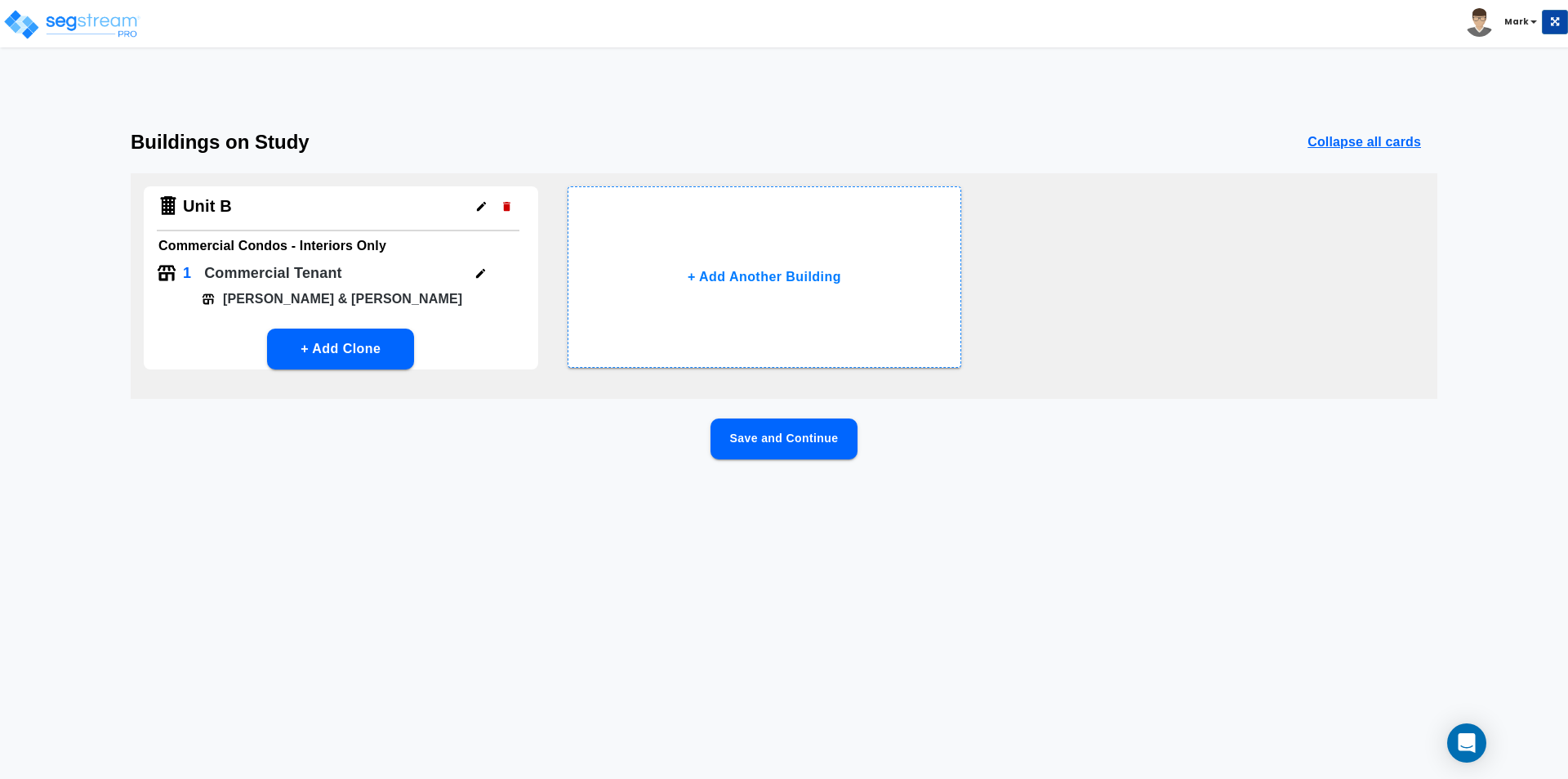
click at [817, 429] on button "Save and Continue" at bounding box center [784, 439] width 147 height 41
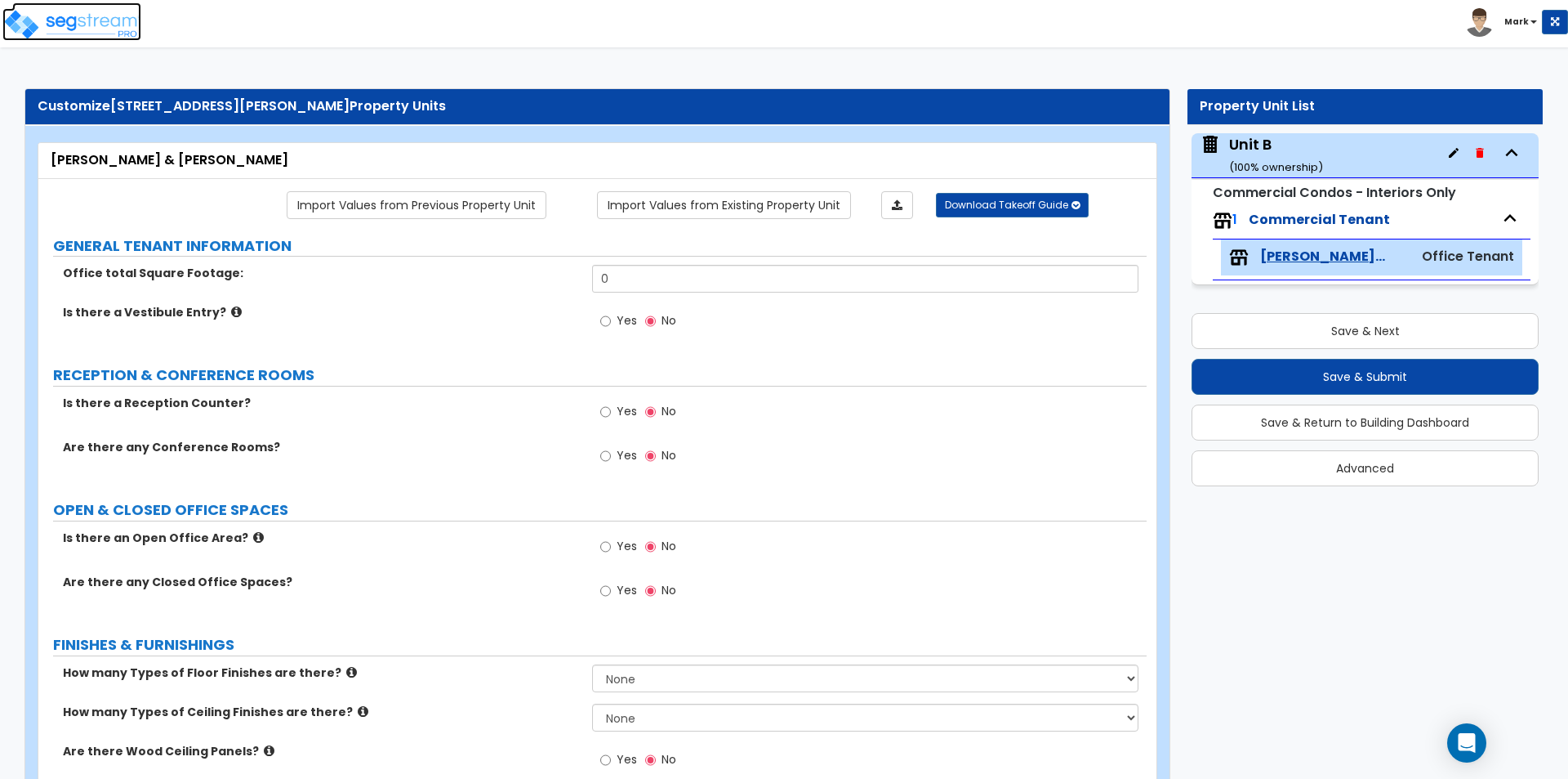
click at [106, 17] on img at bounding box center [72, 24] width 139 height 33
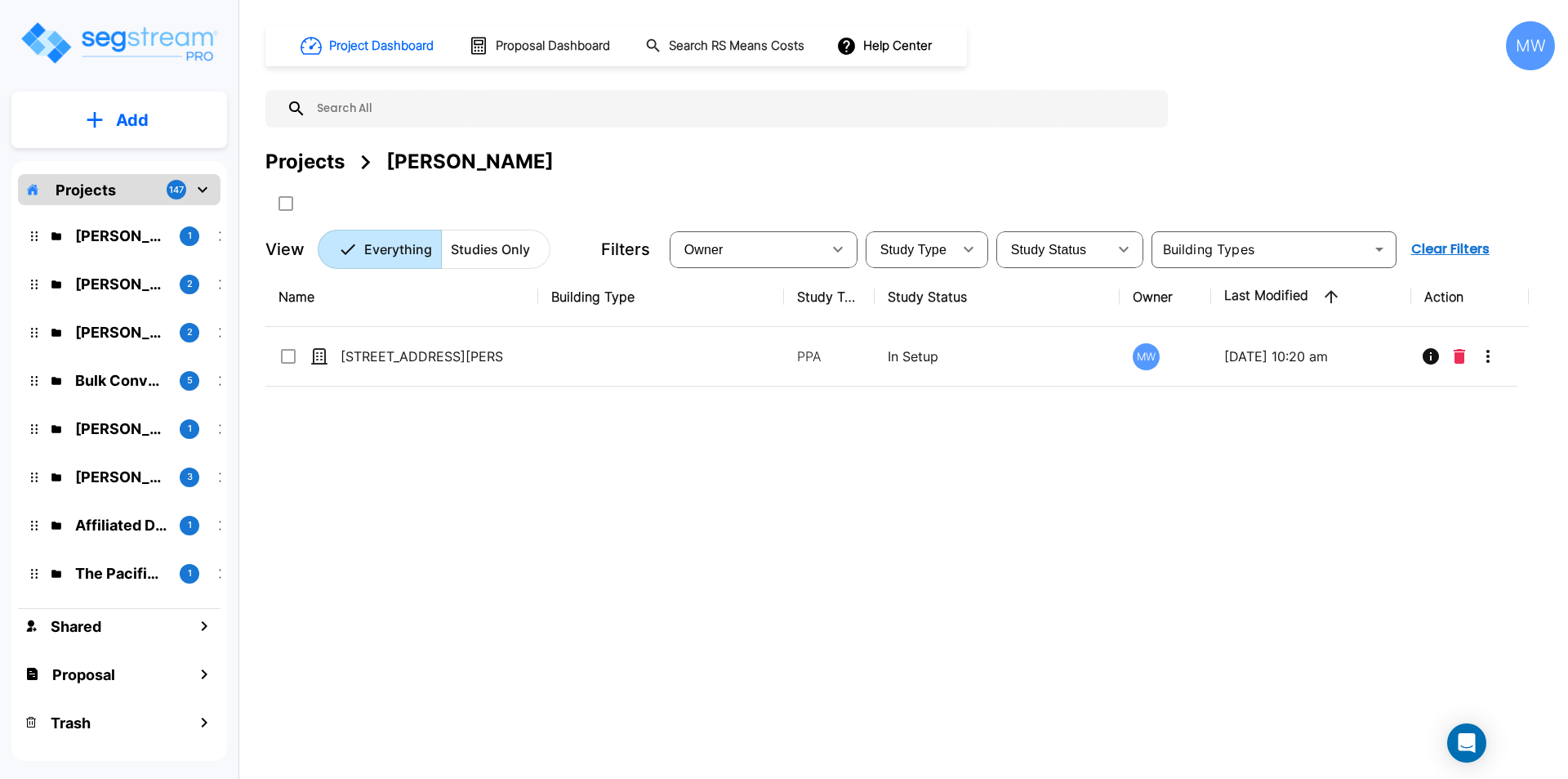
click at [862, 577] on div "Name Building Type Study Type Study Status Owner Last Modified Action 654 Colem…" at bounding box center [897, 509] width 1263 height 483
click at [111, 119] on button "Add" at bounding box center [119, 120] width 215 height 48
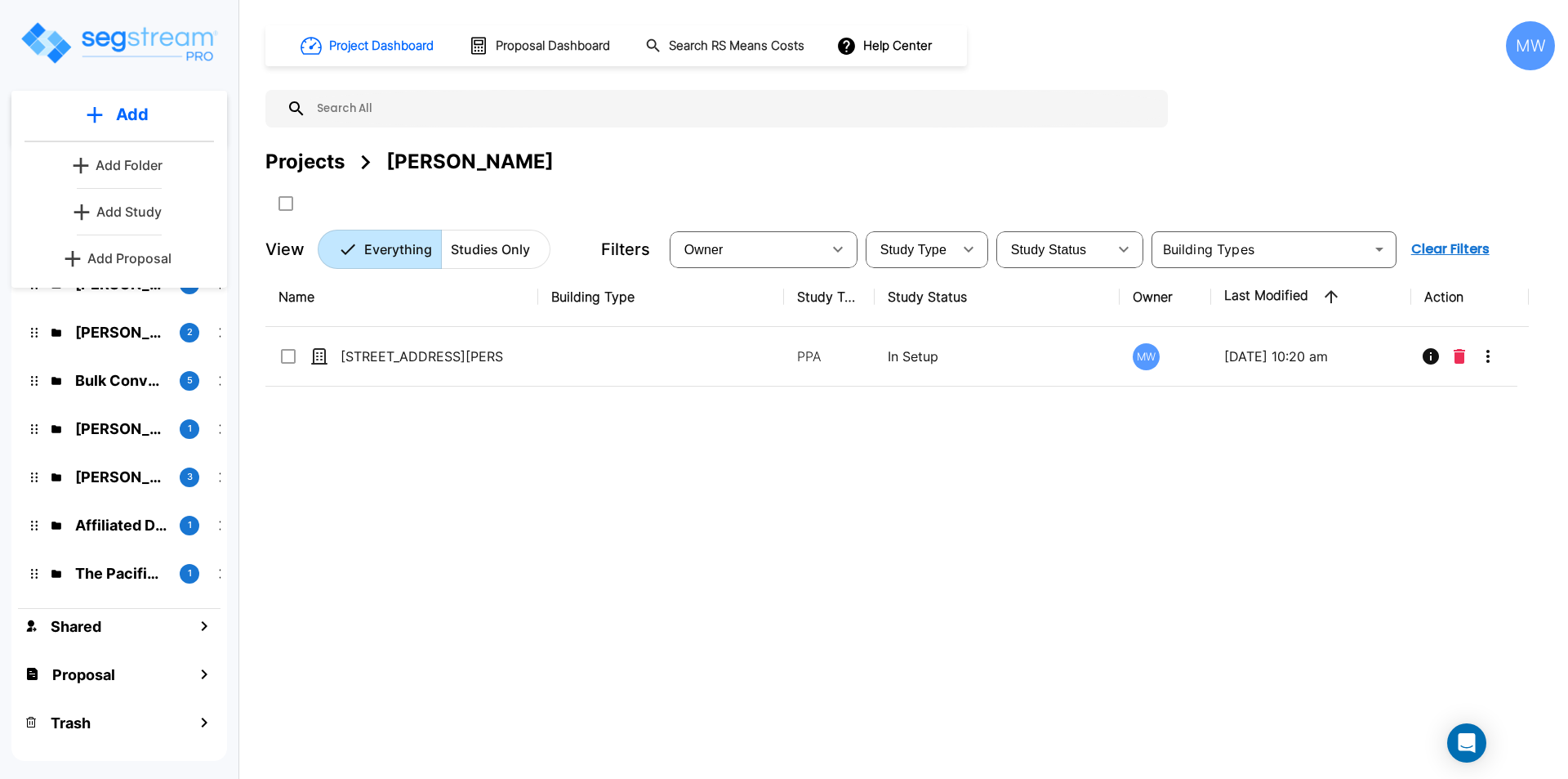
click at [133, 164] on p "Add Folder" at bounding box center [129, 164] width 67 height 19
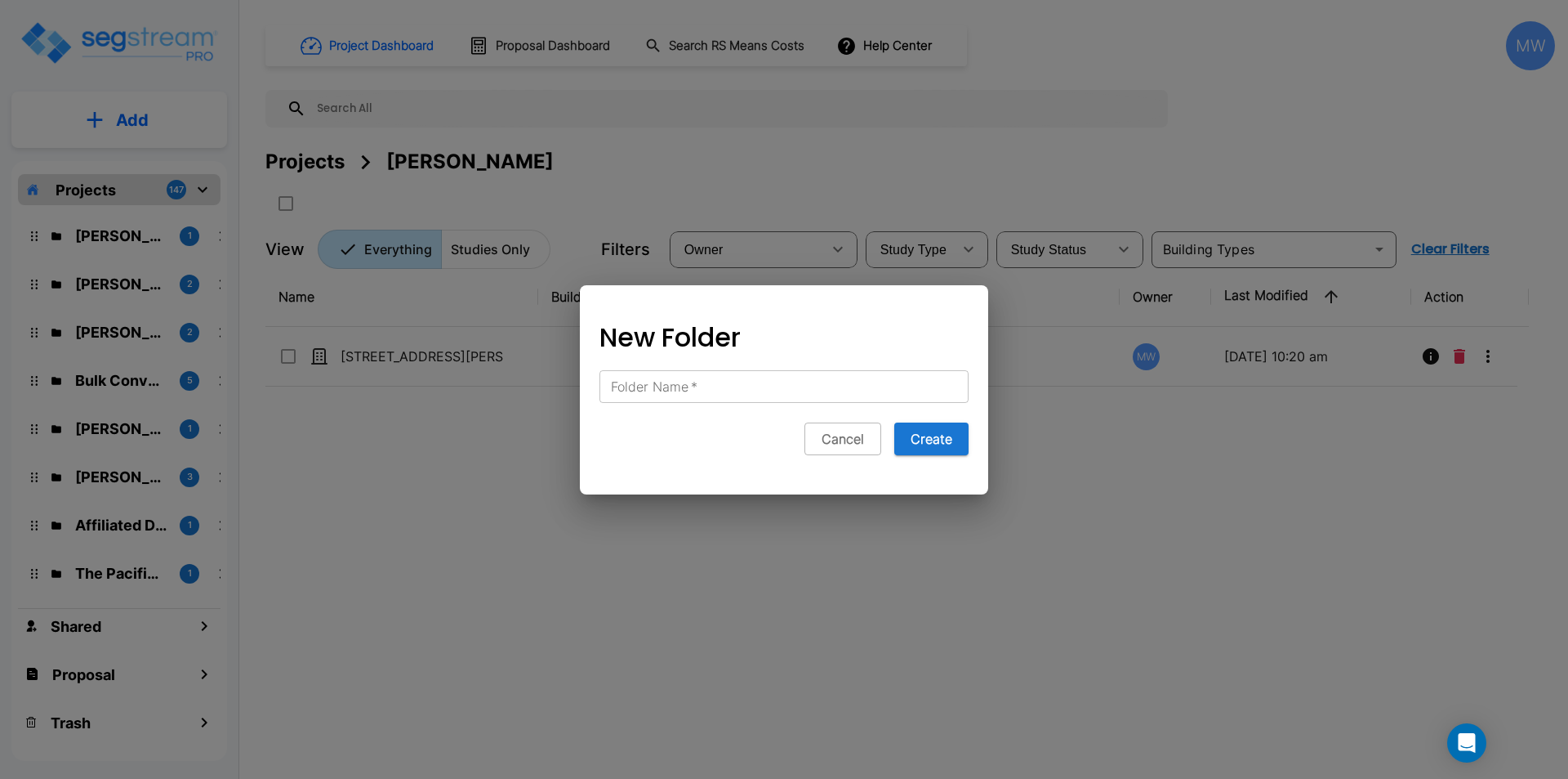
click at [668, 389] on div "Folder Name   * Folder Name   *" at bounding box center [784, 386] width 369 height 33
type input "David Overstreet"
click at [946, 435] on button "Create" at bounding box center [931, 439] width 75 height 33
